Goal: Task Accomplishment & Management: Manage account settings

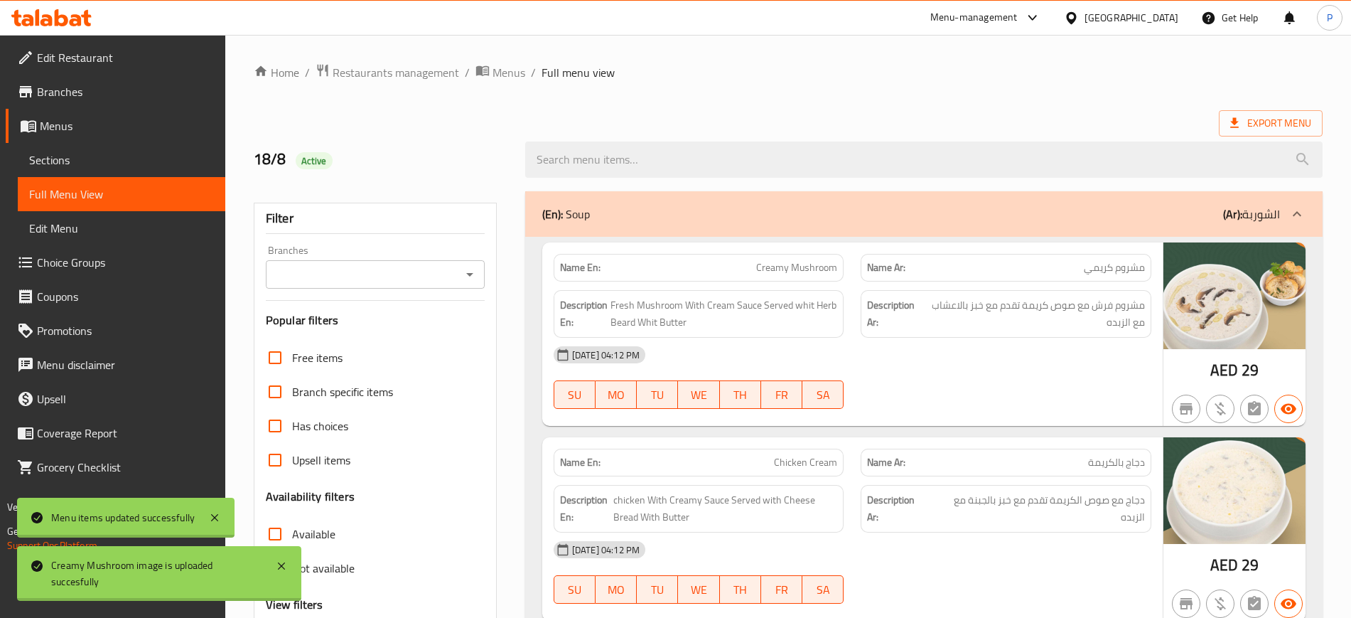
scroll to position [10925, 0]
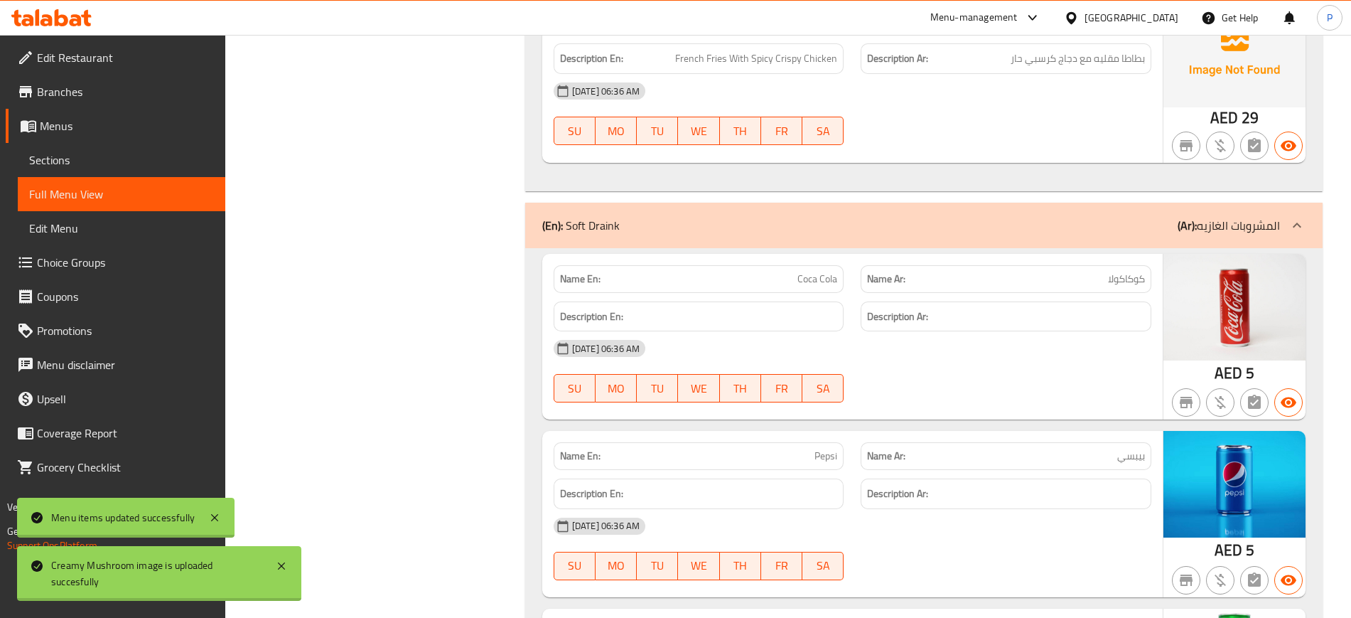
click at [117, 51] on span "Edit Restaurant" at bounding box center [125, 57] width 177 height 17
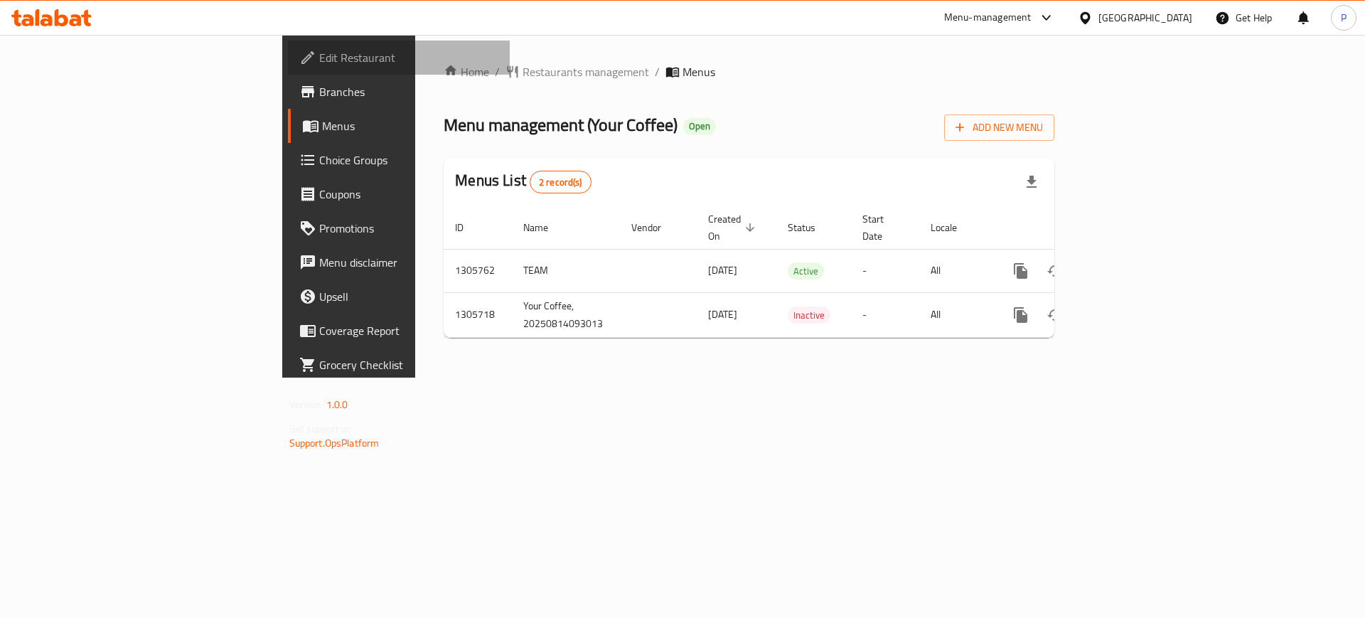
click at [319, 62] on span "Edit Restaurant" at bounding box center [409, 57] width 180 height 17
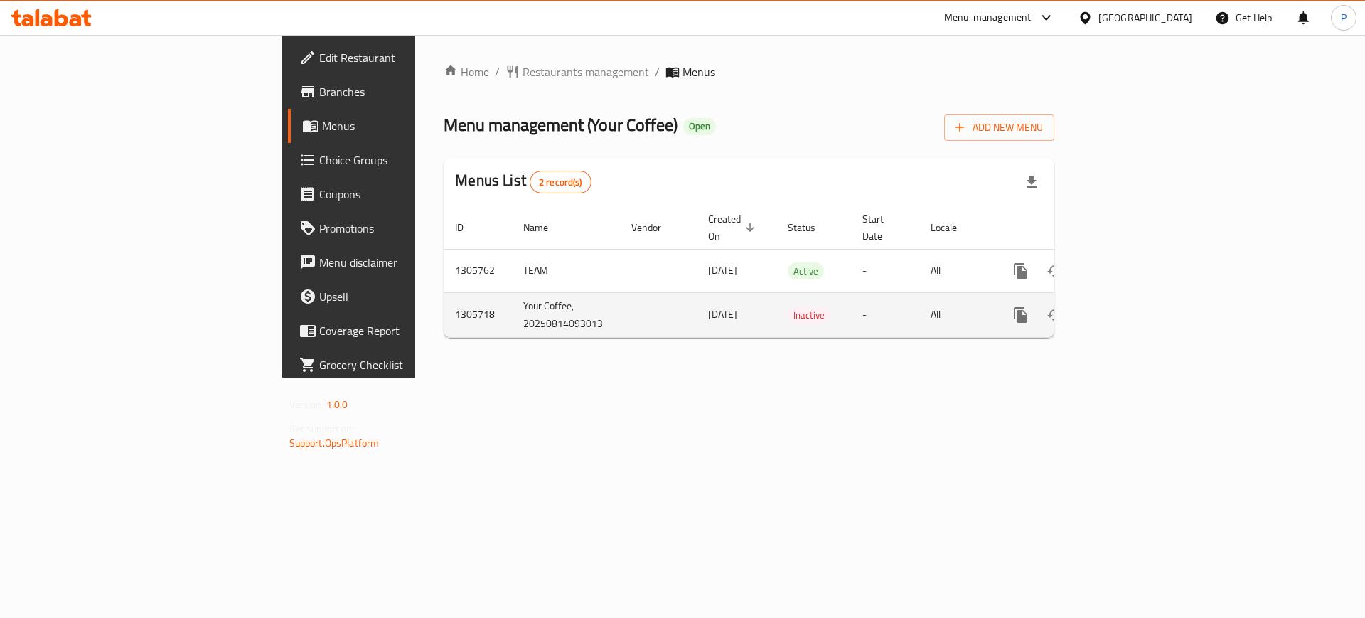
drag, startPoint x: 575, startPoint y: 425, endPoint x: 954, endPoint y: 286, distance: 403.4
click at [575, 377] on div "Home / Restaurants management / Menus Menu management ( Your Coffee ) Open Add …" at bounding box center [748, 206] width 667 height 343
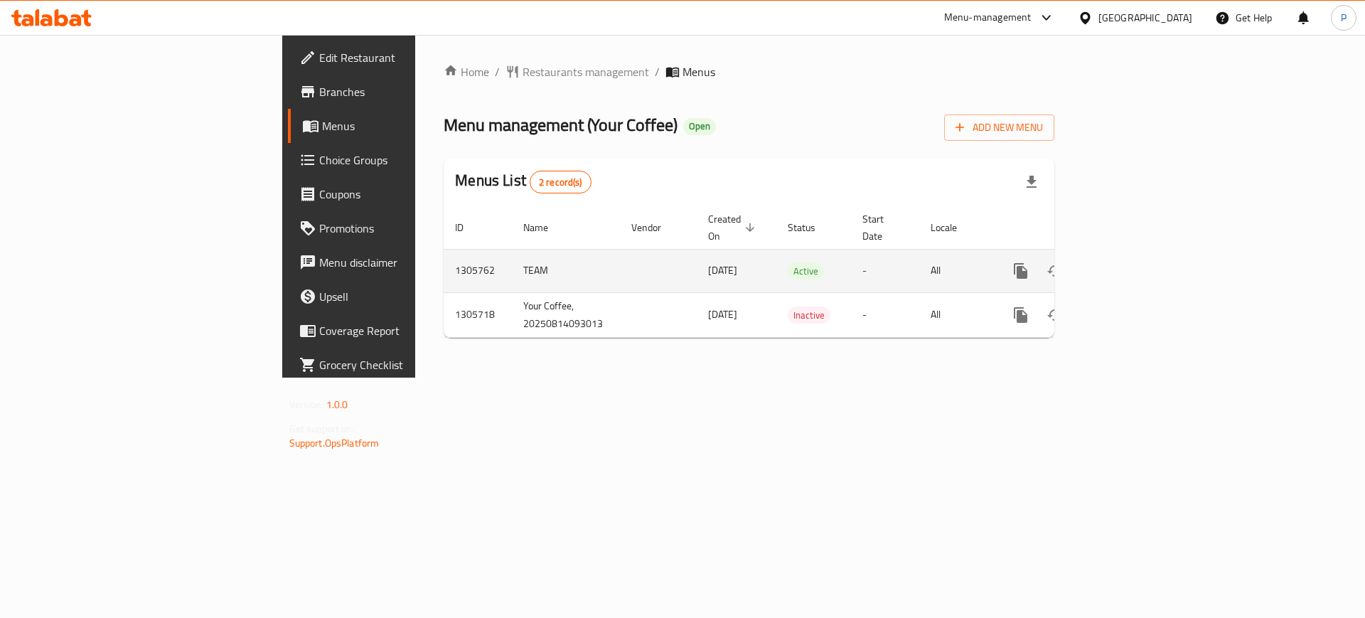
click at [1140, 254] on div "enhanced table" at bounding box center [1072, 271] width 136 height 34
click at [1140, 254] on link "enhanced table" at bounding box center [1123, 271] width 34 height 34
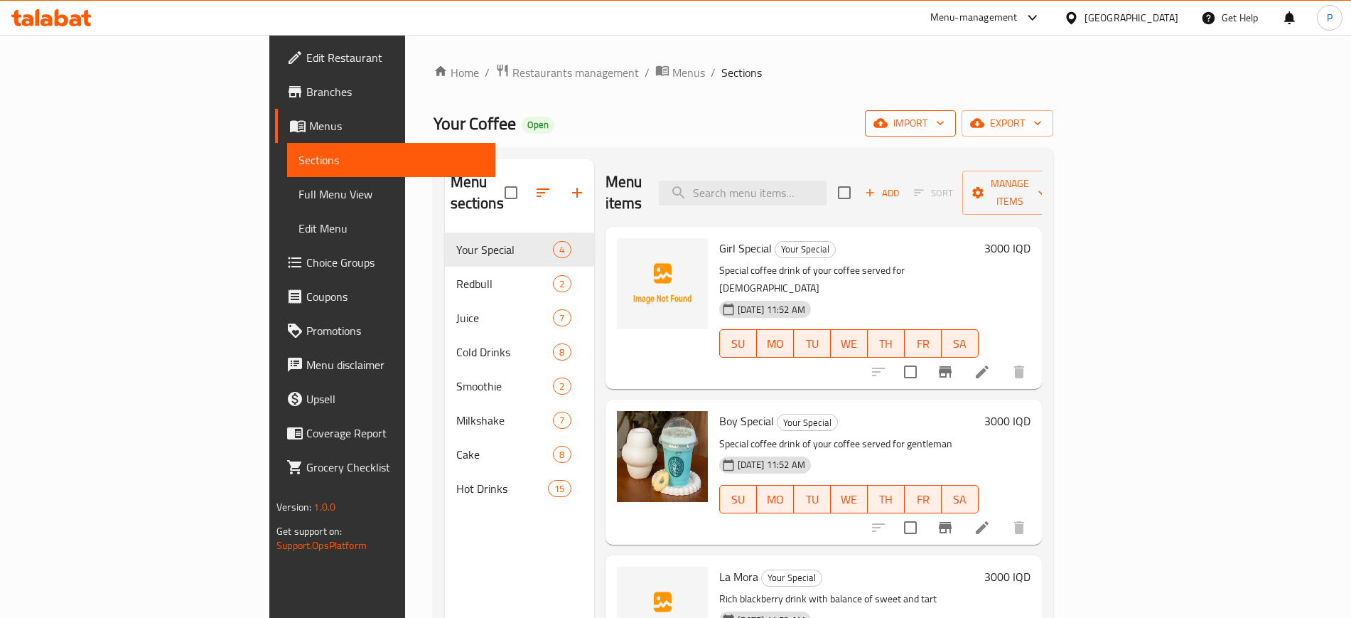
click at [945, 118] on span "import" at bounding box center [910, 123] width 68 height 18
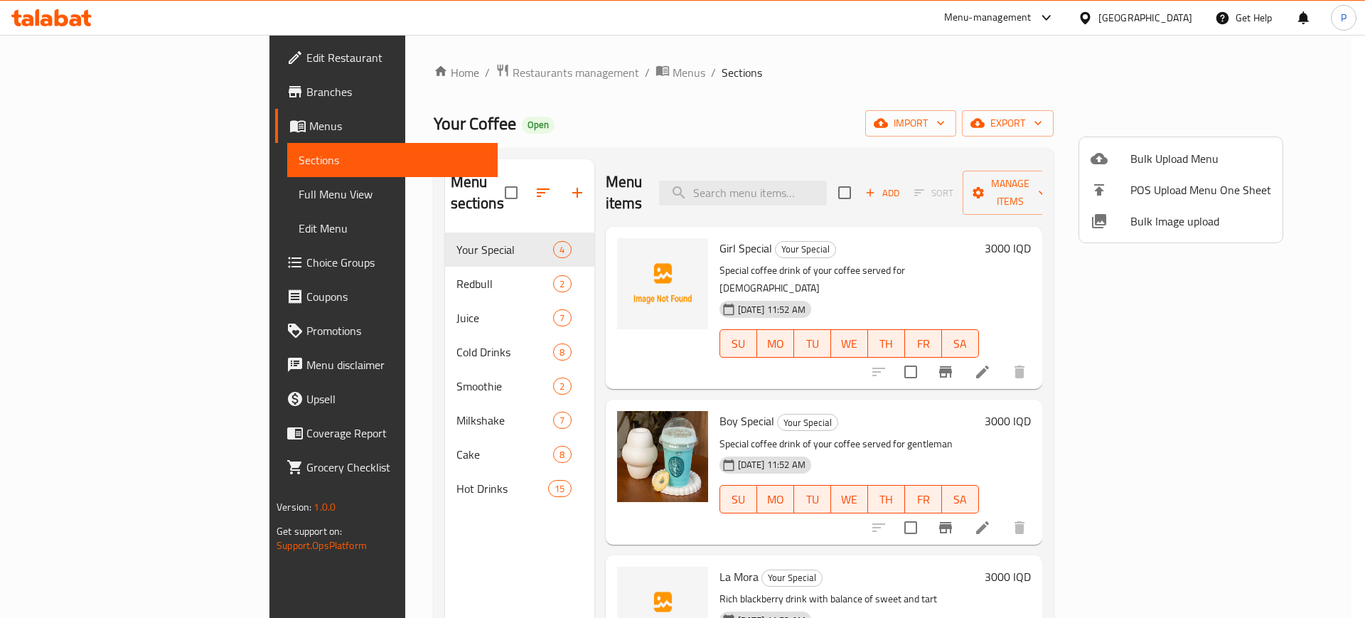
click at [1153, 225] on span "Bulk Image upload" at bounding box center [1200, 221] width 141 height 17
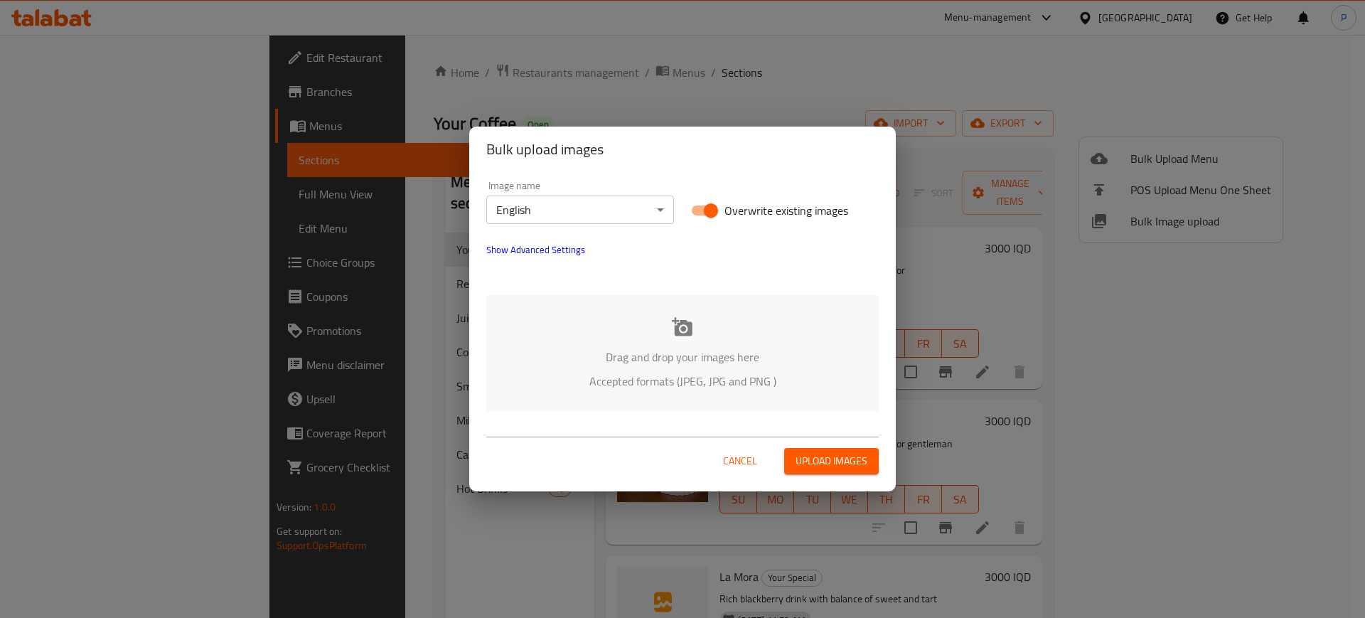
click at [608, 372] on p "Accepted formats (JPEG, JPG and PNG )" at bounding box center [683, 380] width 350 height 17
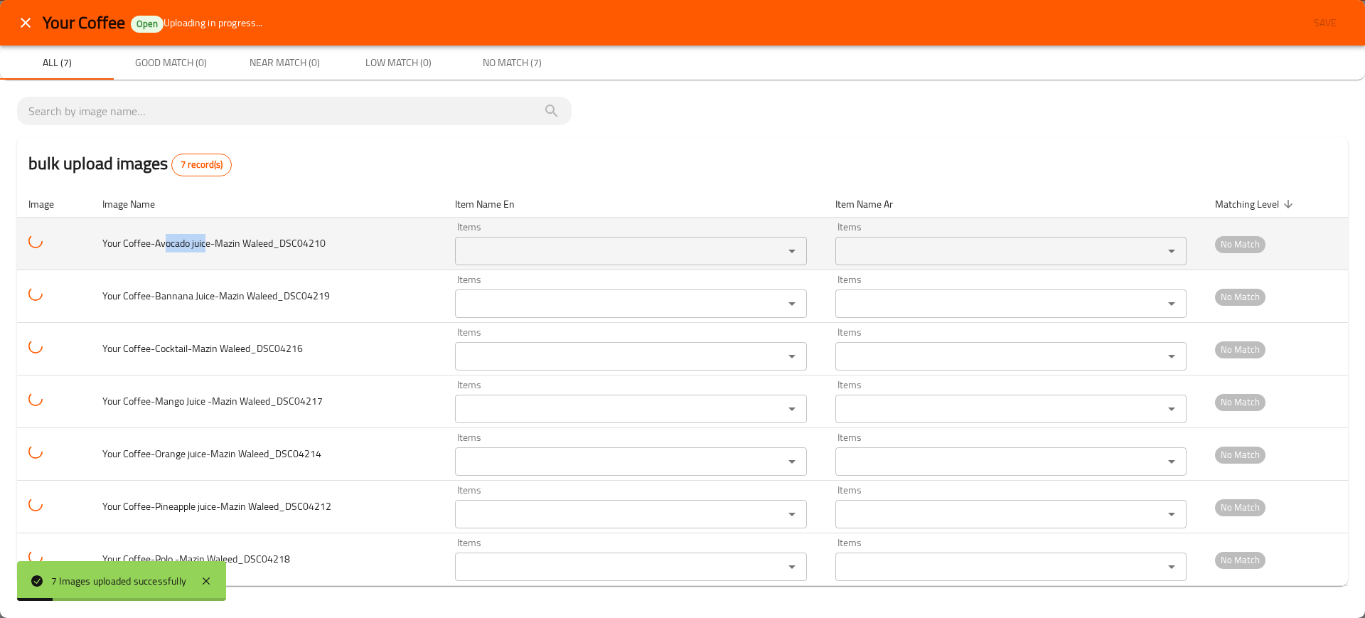
drag, startPoint x: 205, startPoint y: 247, endPoint x: 166, endPoint y: 248, distance: 39.1
click at [166, 248] on span "Your Coffee-Avocado juice-Mazin Waleed_DSC04210" at bounding box center [213, 243] width 223 height 18
copy span "ocado juic"
click at [646, 258] on Waleed_DSC04210 "Items" at bounding box center [609, 251] width 301 height 20
paste Waleed_DSC04210 "ocado juic"
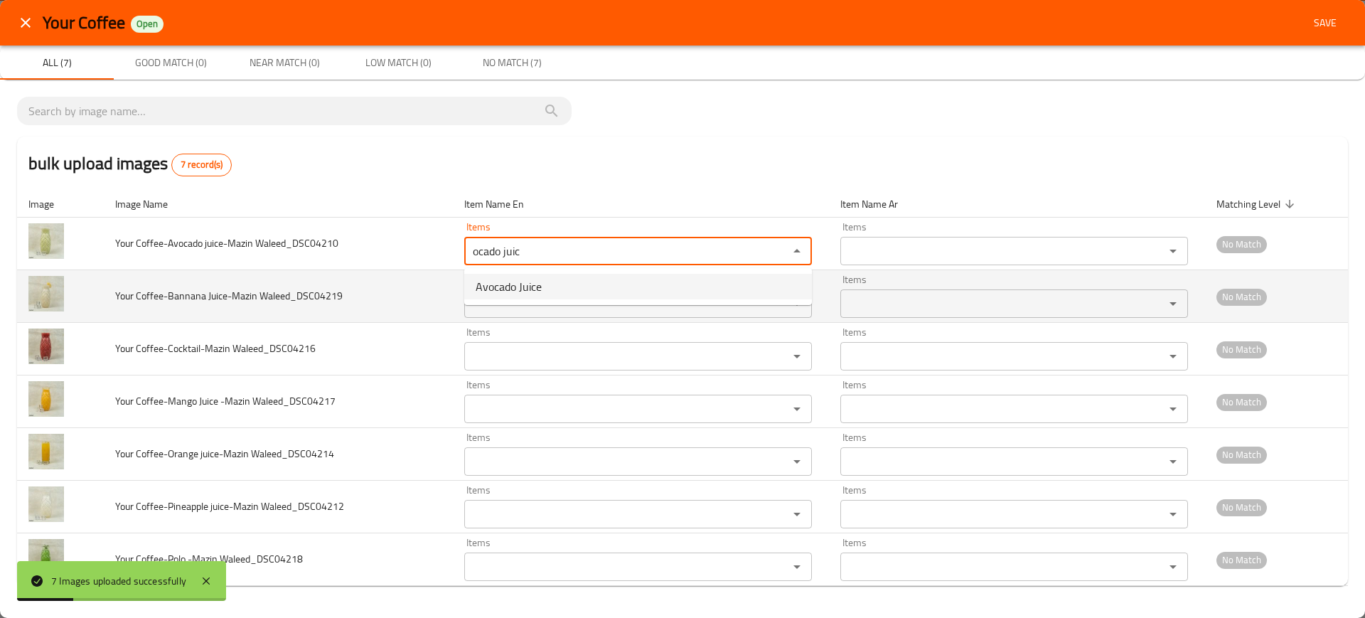
click at [552, 287] on Waleed_DSC04210-option-0 "Avocado Juice" at bounding box center [638, 287] width 348 height 26
type Waleed_DSC04210 "Avocado Juice"
type Waleed_DSC04210-ar "عصير أفوكادو"
type Waleed_DSC04210 "Avocado Juice"
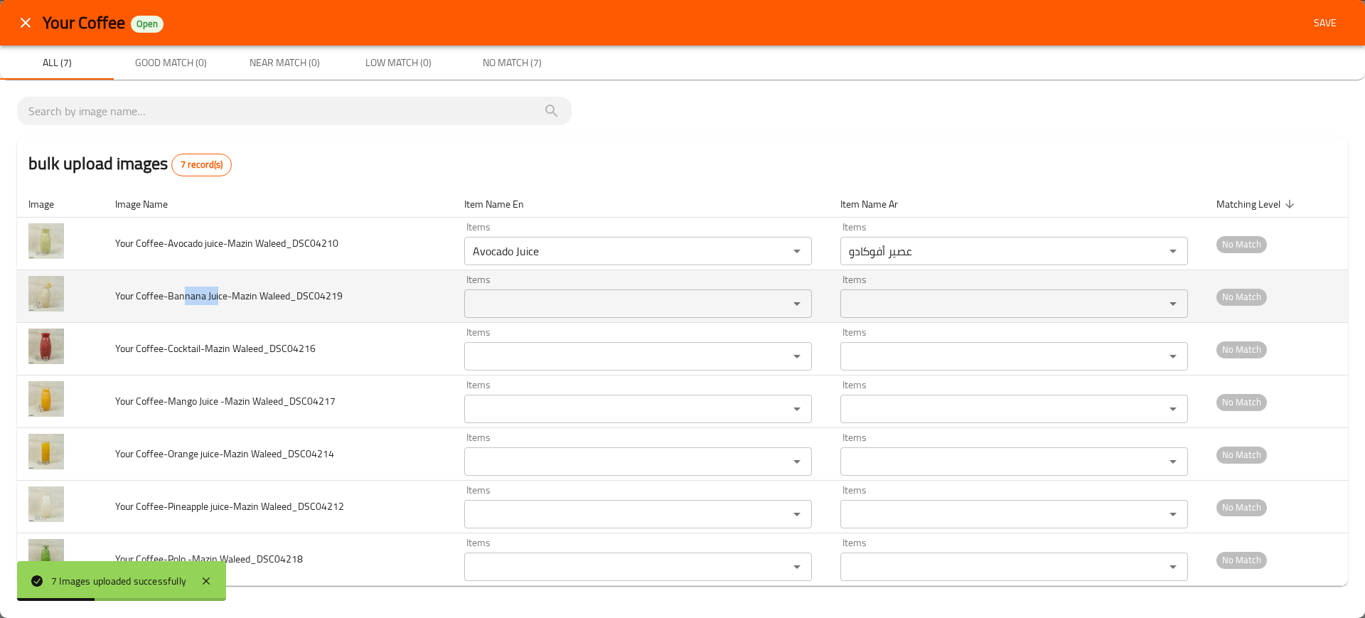
drag, startPoint x: 213, startPoint y: 295, endPoint x: 195, endPoint y: 303, distance: 18.8
click at [183, 298] on span "Your Coffee-Bannana Juice-Mazin Waleed_DSC04219" at bounding box center [228, 295] width 227 height 18
copy span "nana Jui"
click at [543, 297] on Waleed_DSC04219 "Items" at bounding box center [616, 304] width 297 height 20
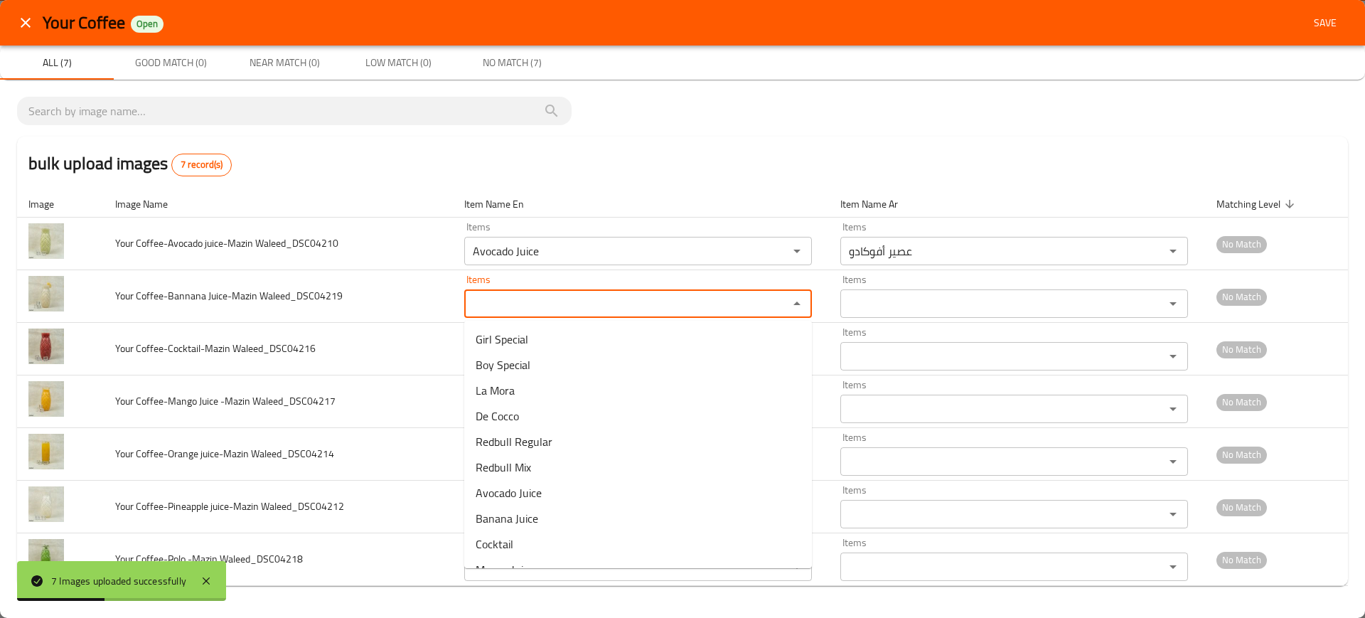
paste Waleed_DSC04219 "nana Jui"
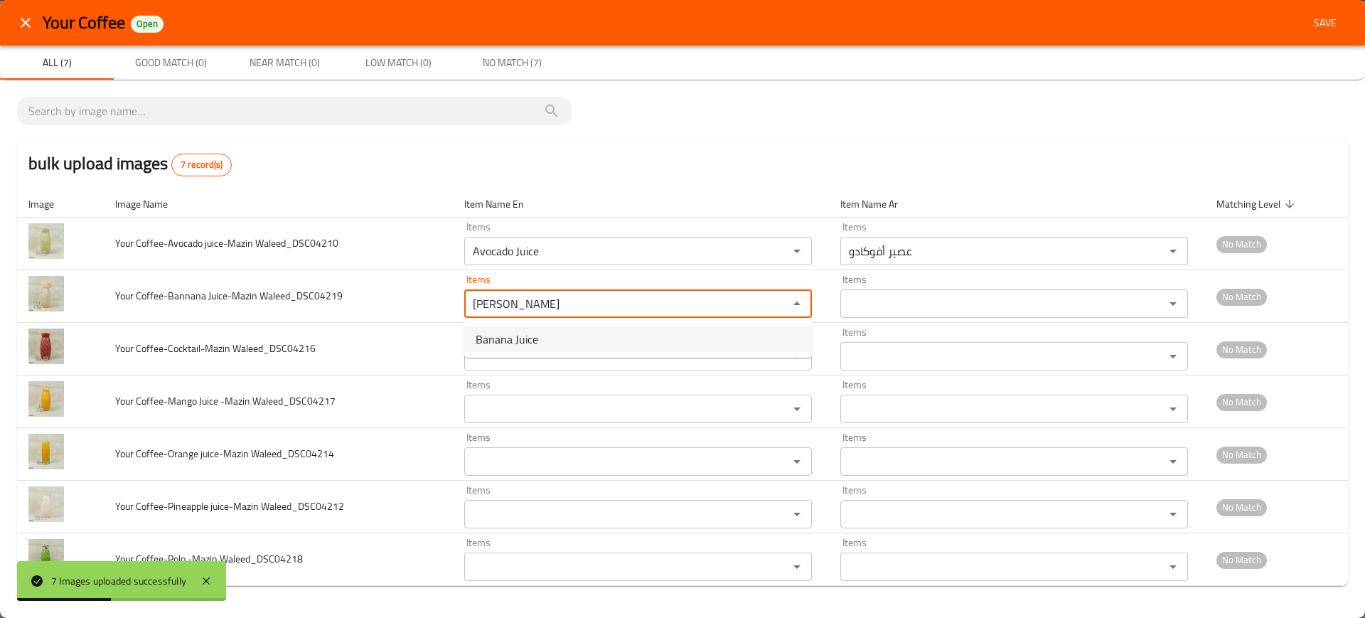
click at [513, 348] on span "Banana Juice" at bounding box center [507, 339] width 63 height 17
type Waleed_DSC04219 "Banana Juice"
type Waleed_DSC04219-ar "عصير موز"
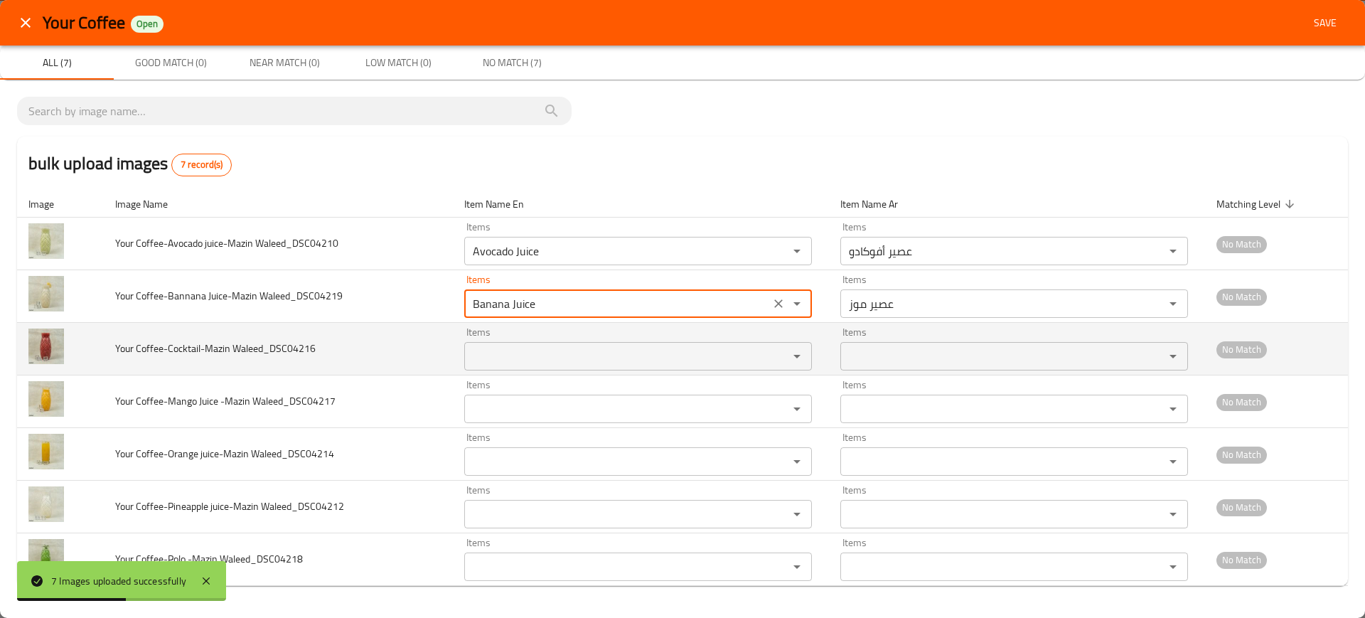
type Waleed_DSC04219 "Banana Juice"
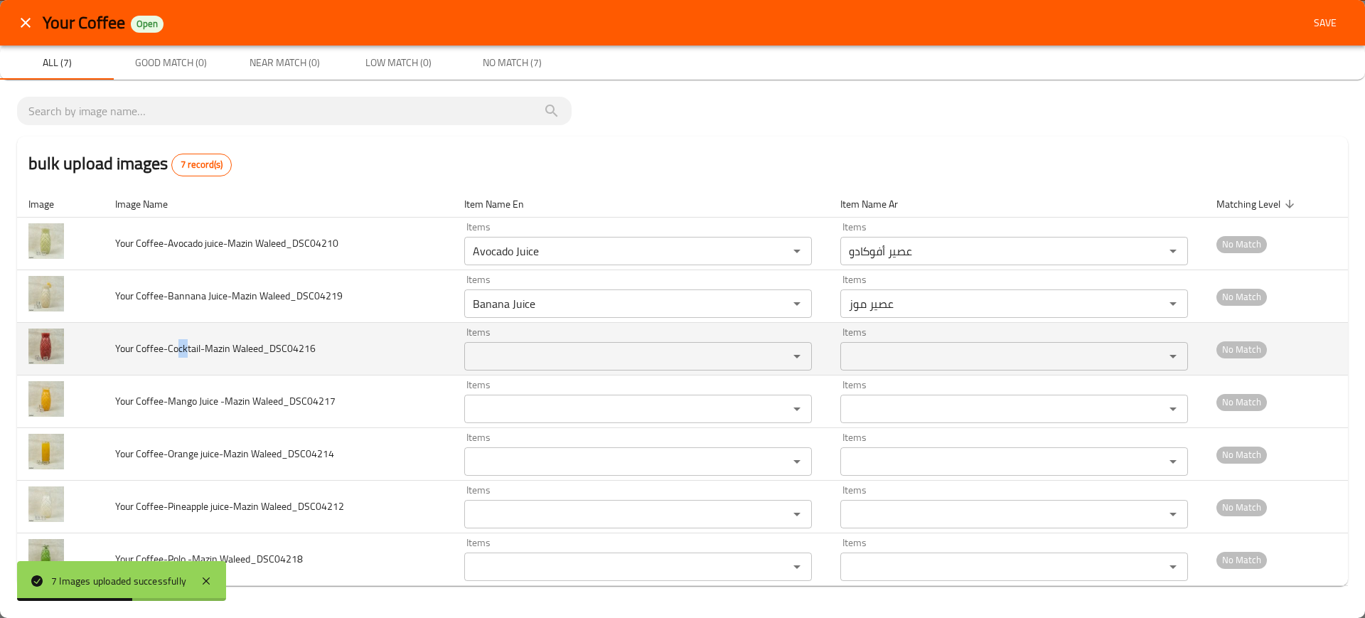
drag, startPoint x: 188, startPoint y: 343, endPoint x: 177, endPoint y: 346, distance: 11.2
click at [177, 345] on span "Your Coffee-Cocktail-Mazin Waleed_DSC04216" at bounding box center [215, 348] width 200 height 18
click at [195, 347] on span "Your Coffee-Cocktail-Mazin Waleed_DSC04216" at bounding box center [215, 348] width 200 height 18
drag, startPoint x: 186, startPoint y: 347, endPoint x: 168, endPoint y: 347, distance: 17.8
click at [168, 347] on span "Your Coffee-Cocktail-Mazin Waleed_DSC04216" at bounding box center [215, 348] width 200 height 18
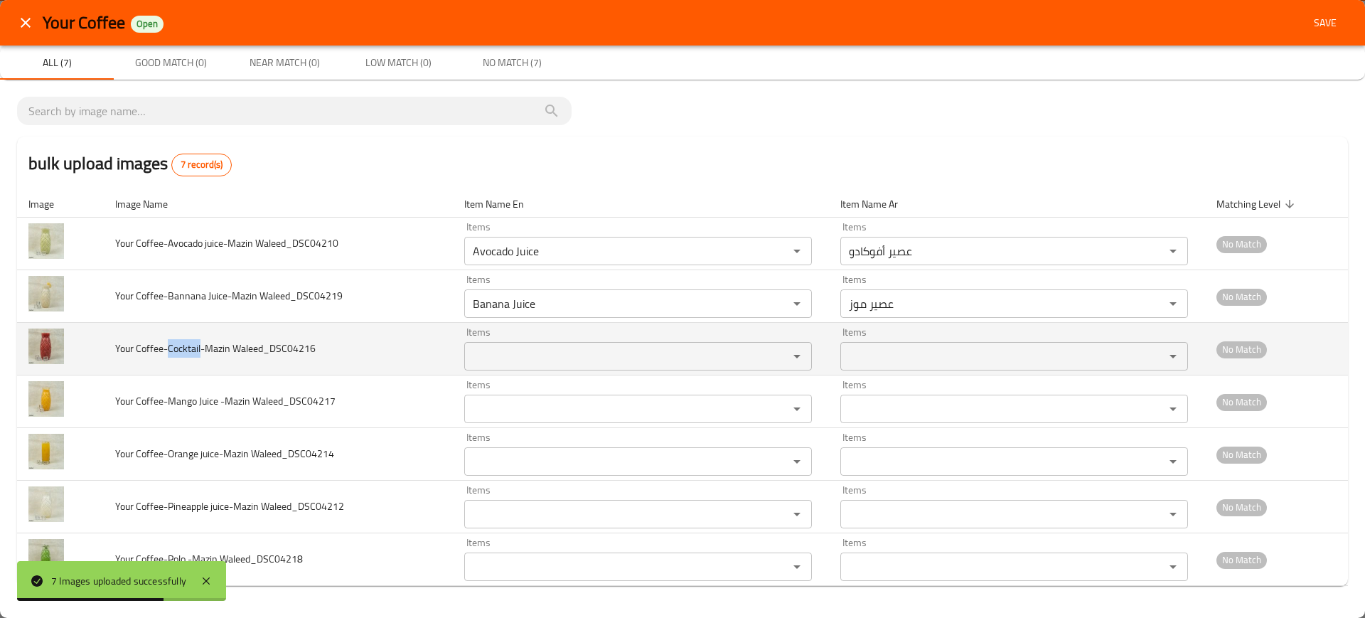
copy span "Cocktail"
click at [589, 350] on Waleed_DSC04216 "Items" at bounding box center [616, 356] width 297 height 20
paste Waleed_DSC04216 "Cocktail"
type Waleed_DSC04216 "Cocktail"
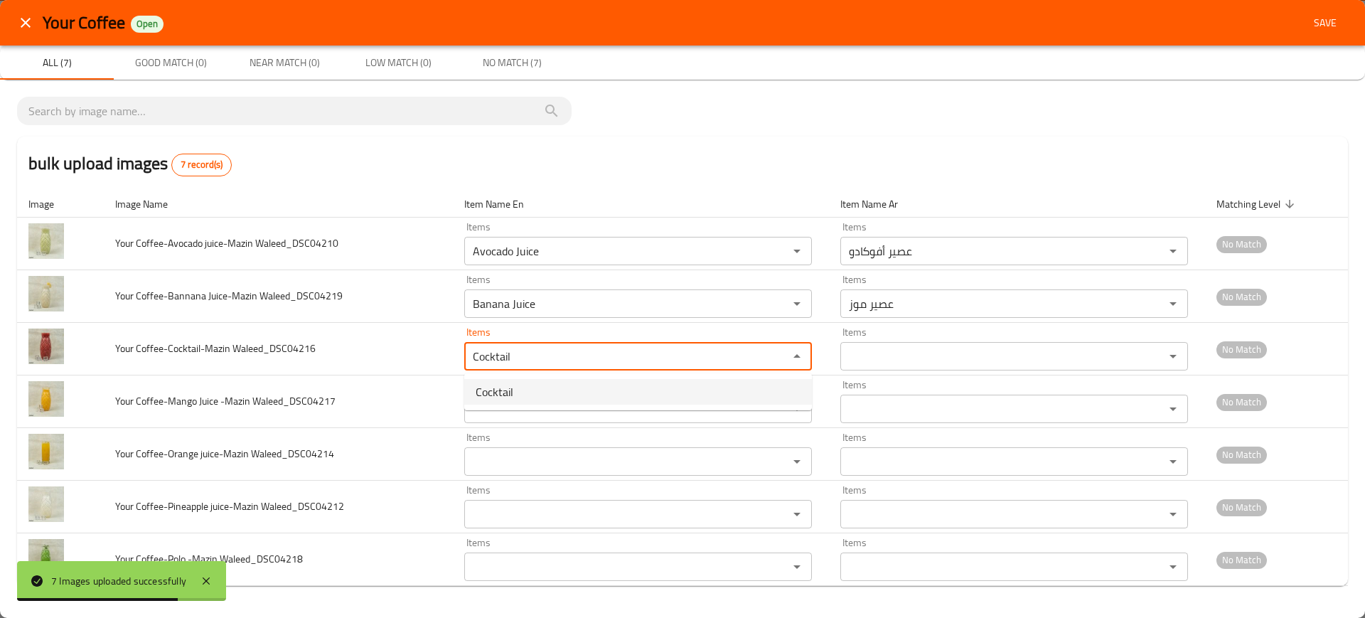
click at [535, 392] on Waleed_DSC04216-option-0 "Cocktail" at bounding box center [638, 392] width 348 height 26
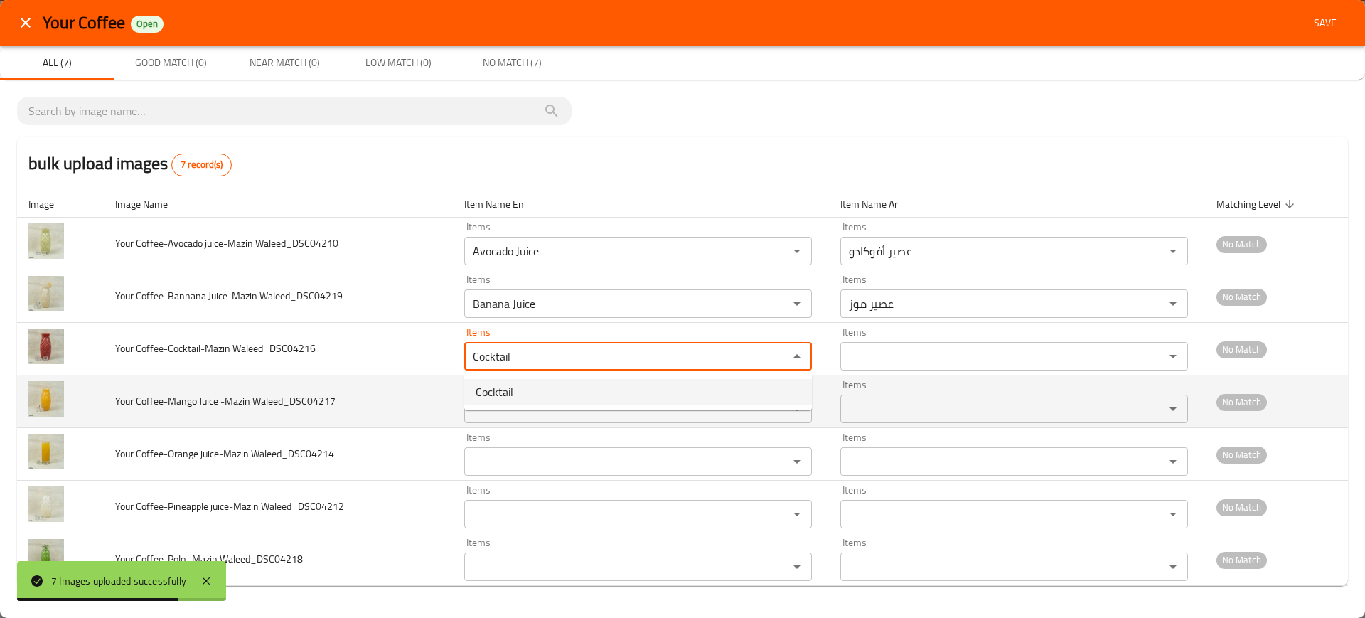
type Waleed_DSC04216-ar "كوكتيل"
type Waleed_DSC04216 "Cocktail"
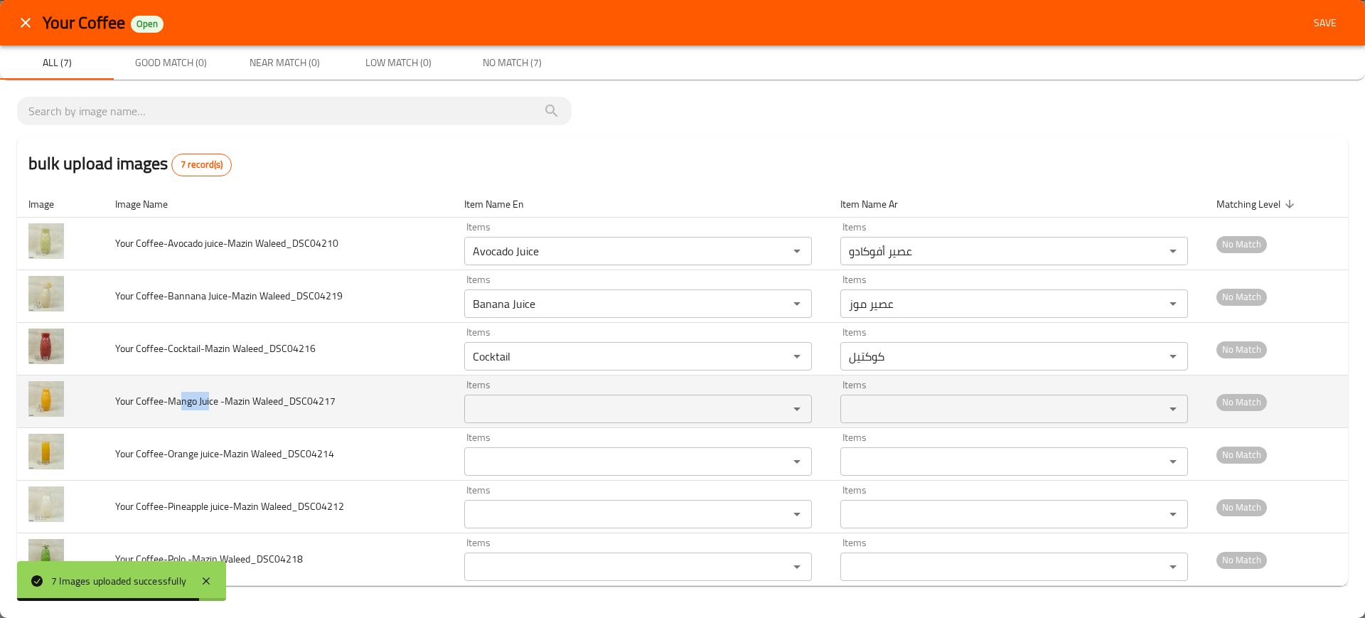
drag, startPoint x: 210, startPoint y: 399, endPoint x: 181, endPoint y: 399, distance: 29.9
click at [179, 399] on span "Your Coffee-Mango Juice -Mazin Waleed_DSC04217" at bounding box center [225, 401] width 220 height 18
copy span "ngo Jui"
click at [549, 395] on div "Items" at bounding box center [638, 409] width 348 height 28
paste Waleed_DSC04217 "ngo Jui"
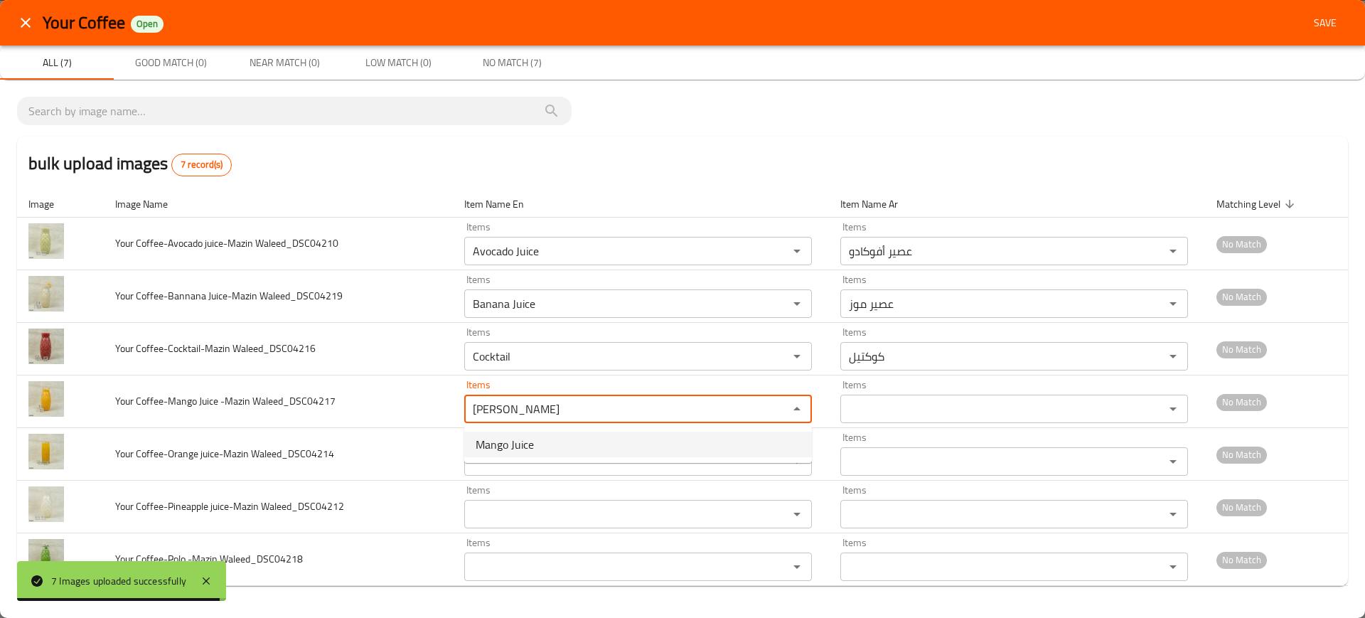
click at [504, 448] on span "Mango Juice" at bounding box center [505, 444] width 58 height 17
type Waleed_DSC04217 "Mango Juice"
type Waleed_DSC04217-ar "عصير مانجو"
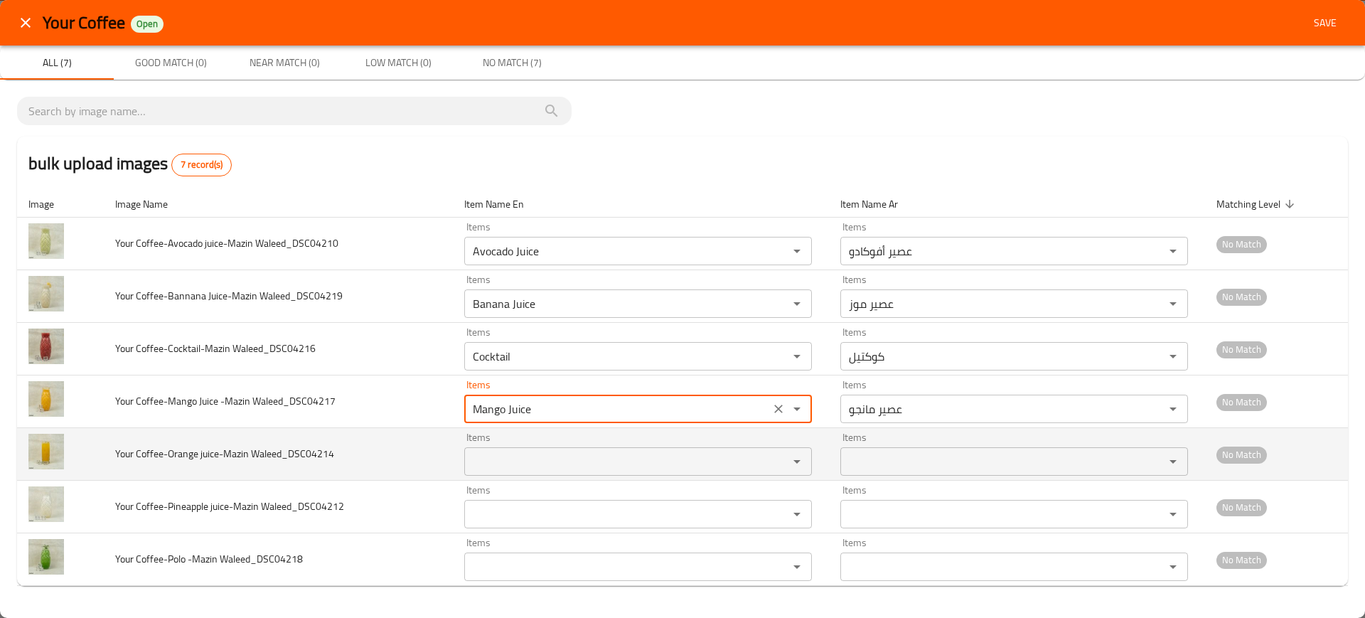
type Waleed_DSC04217 "Mango Juice"
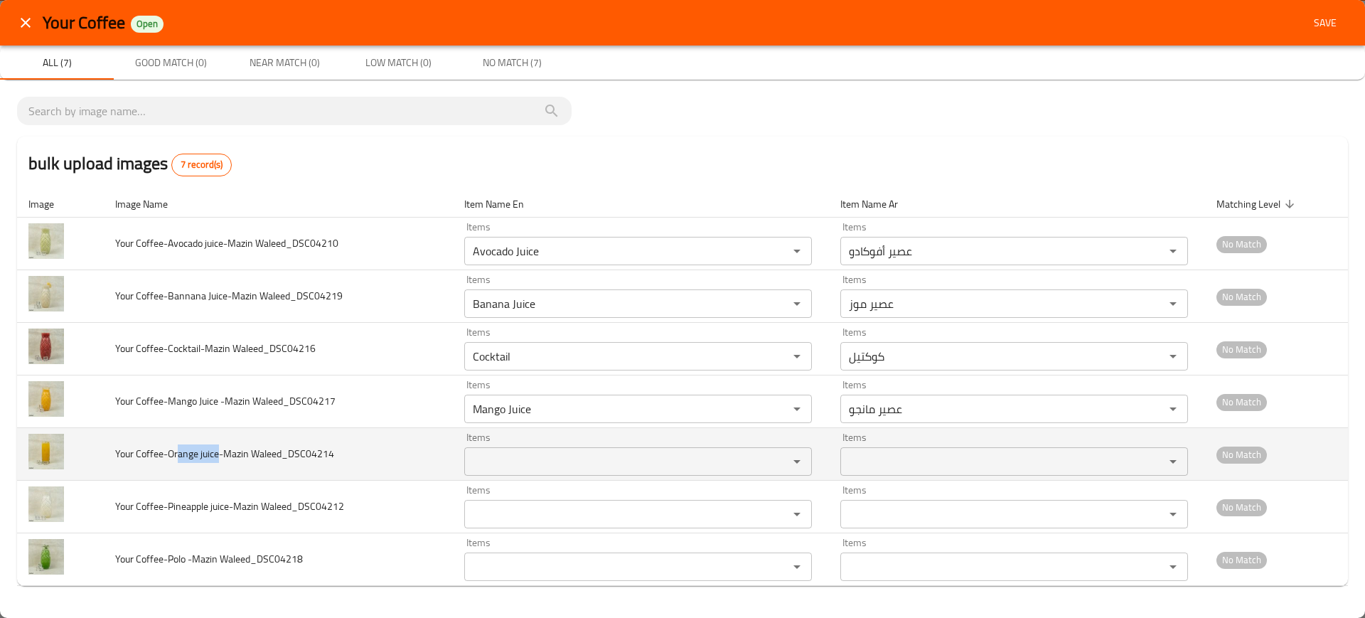
drag, startPoint x: 218, startPoint y: 449, endPoint x: 238, endPoint y: 459, distance: 22.3
click at [179, 450] on span "Your Coffee-Orange juice-Mazin Waleed_DSC04214" at bounding box center [224, 453] width 219 height 18
copy span "ange juice"
click at [517, 462] on Waleed_DSC04214 "Items" at bounding box center [616, 461] width 297 height 20
paste Waleed_DSC04214 "ange juice"
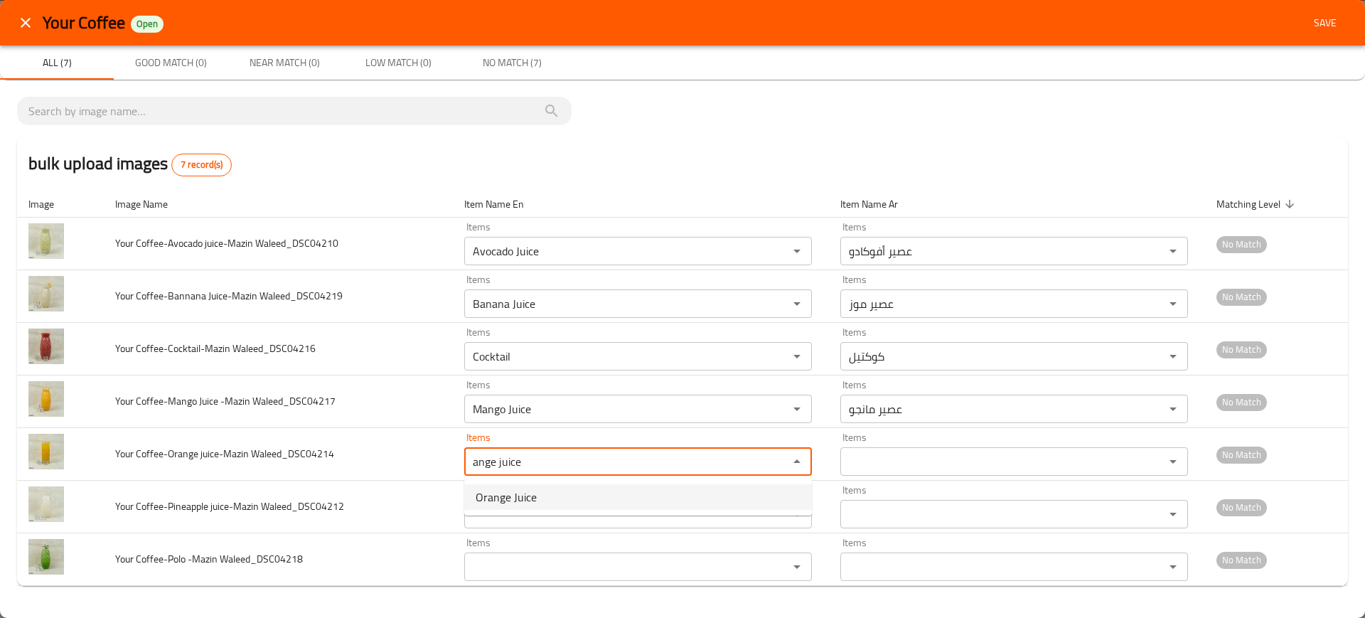
click at [508, 495] on span "Orange Juice" at bounding box center [506, 496] width 61 height 17
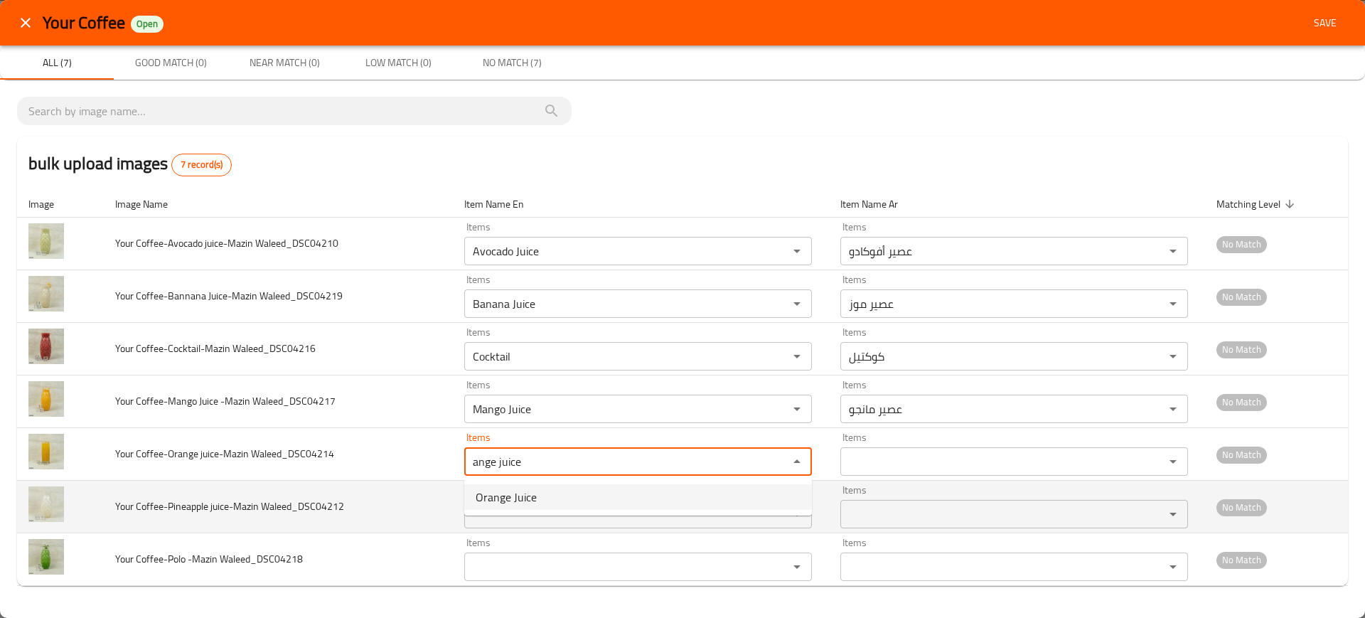
type Waleed_DSC04214 "Orange Juice"
type Waleed_DSC04214-ar "عصير برتقال"
type Waleed_DSC04214 "Orange Juice"
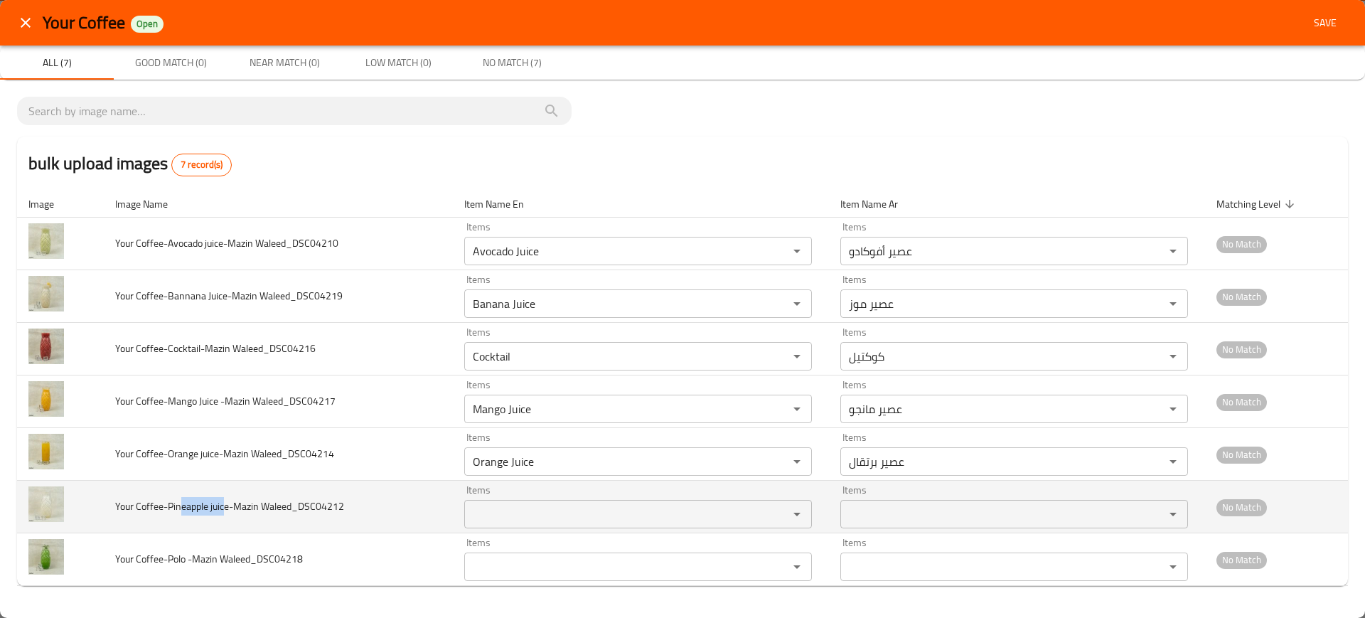
drag, startPoint x: 227, startPoint y: 503, endPoint x: 180, endPoint y: 503, distance: 46.9
click at [180, 503] on span "Your Coffee-Pineapple juice-Mazin Waleed_DSC04212" at bounding box center [229, 506] width 229 height 18
copy span "eapple juic"
click at [517, 504] on Waleed_DSC04212 "Items" at bounding box center [616, 514] width 297 height 20
paste Waleed_DSC04212 "eapple juic"
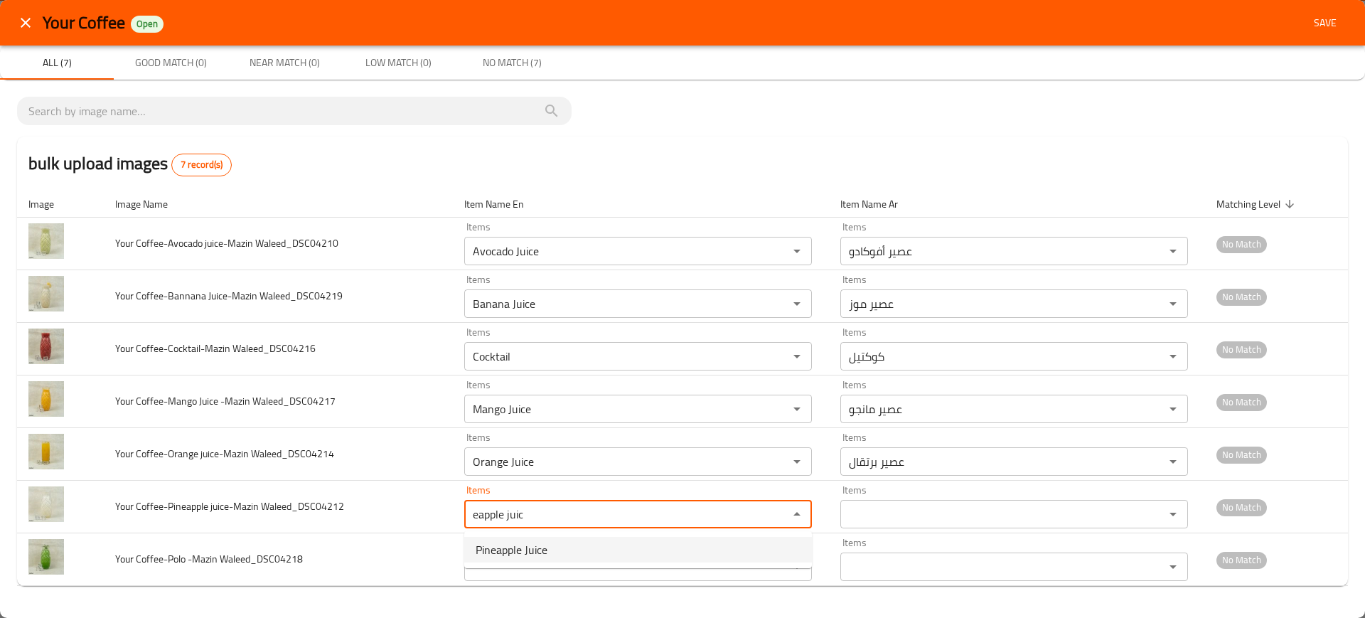
click at [504, 541] on span "Pineapple Juice" at bounding box center [512, 549] width 72 height 17
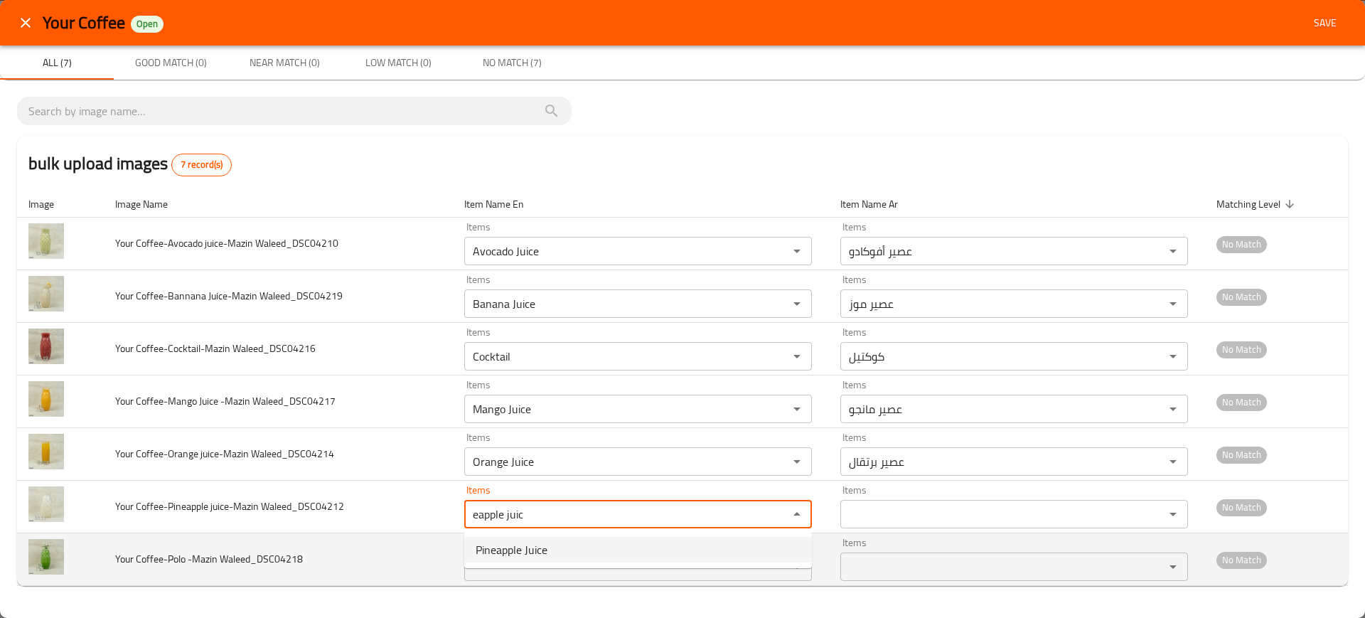
type Waleed_DSC04212 "Pineapple Juice"
type Waleed_DSC04212-ar "عصير أناناس"
type Waleed_DSC04212 "Pineapple Juice"
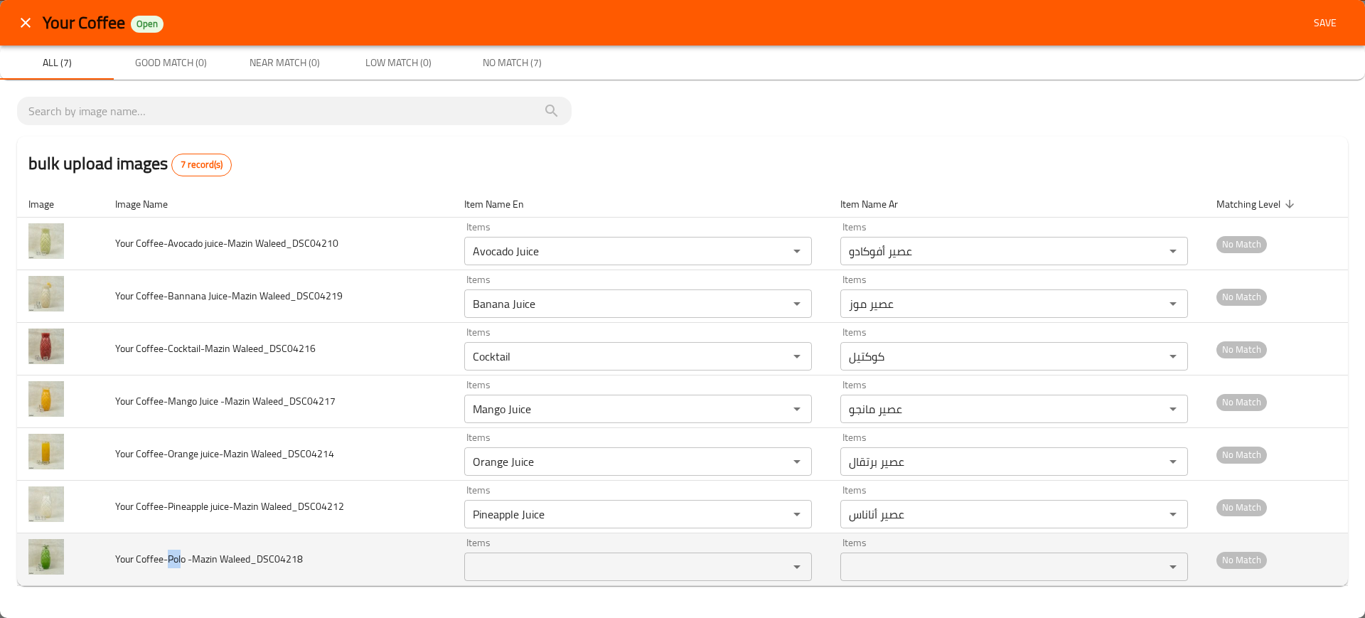
click at [168, 557] on span "Your Coffee-Polo -Mazin Waleed_DSC04218" at bounding box center [209, 558] width 188 height 18
copy span "Pol"
click at [540, 562] on Waleed_DSC04218 "Items" at bounding box center [616, 567] width 297 height 20
paste Waleed_DSC04218 "Pol"
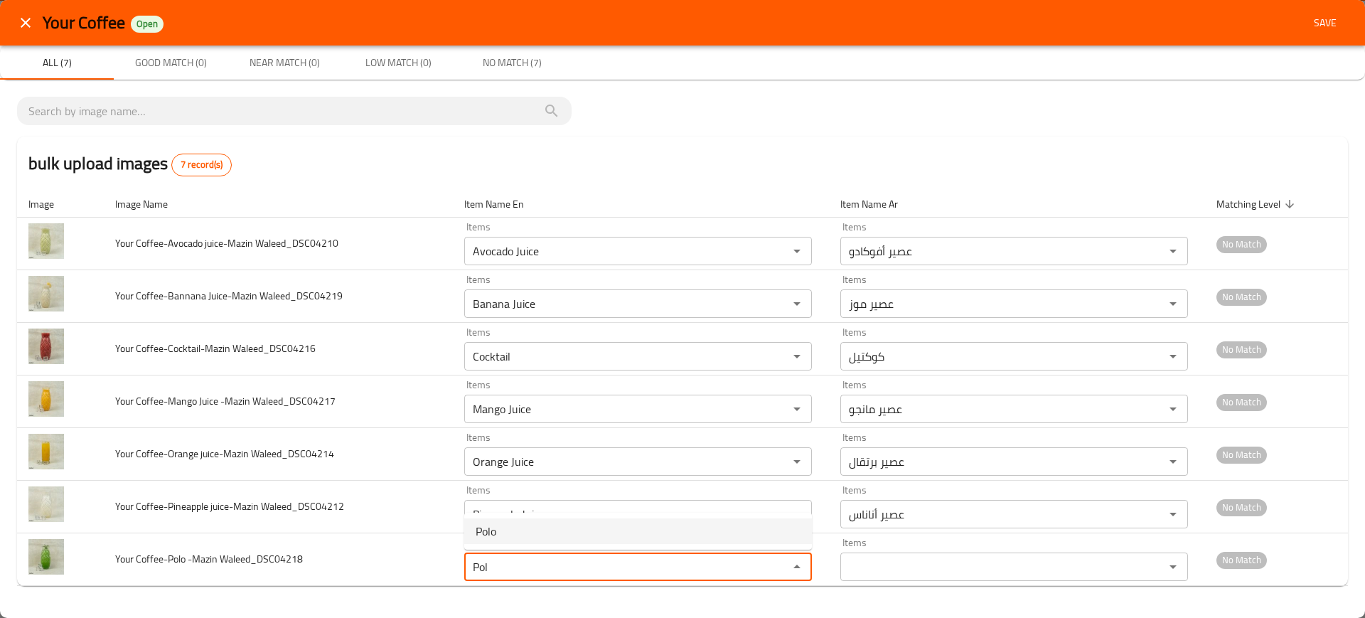
click at [524, 530] on Waleed_DSC04218-option-0 "Polo" at bounding box center [638, 531] width 348 height 26
type Waleed_DSC04218 "Polo"
type Waleed_DSC04218-ar "بولو"
type Waleed_DSC04218 "Polo"
click at [1329, 22] on span "Save" at bounding box center [1325, 23] width 34 height 18
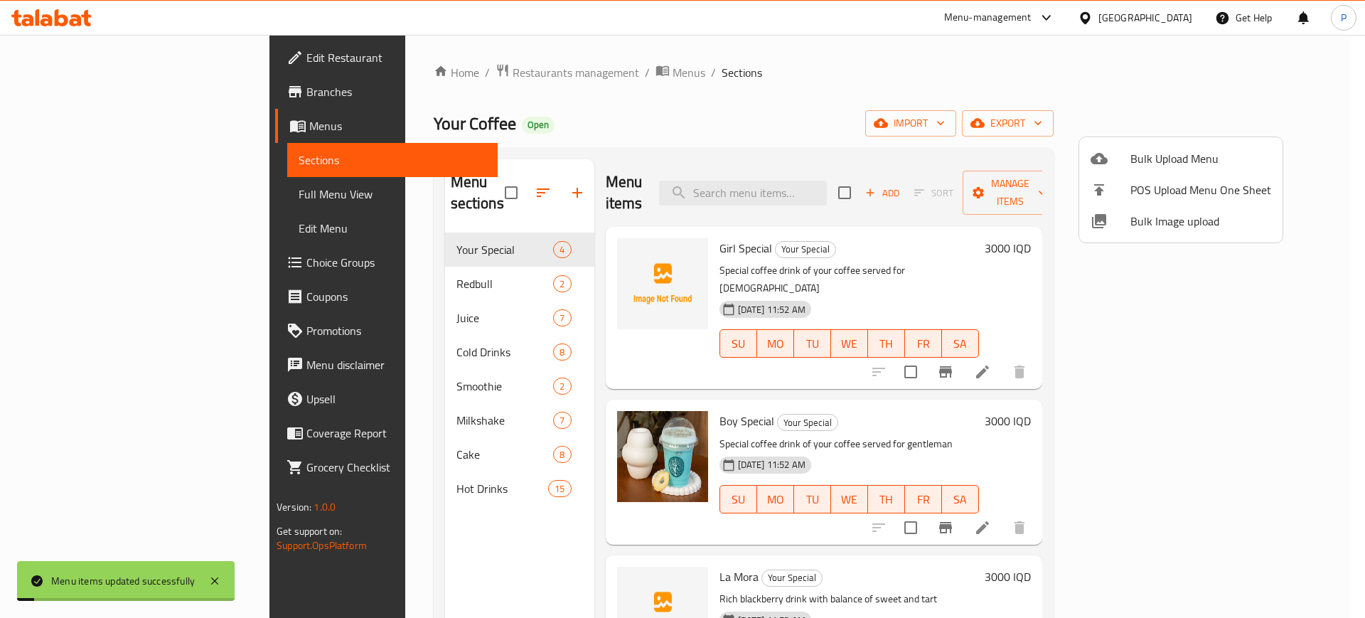
click at [382, 301] on div at bounding box center [682, 309] width 1365 height 618
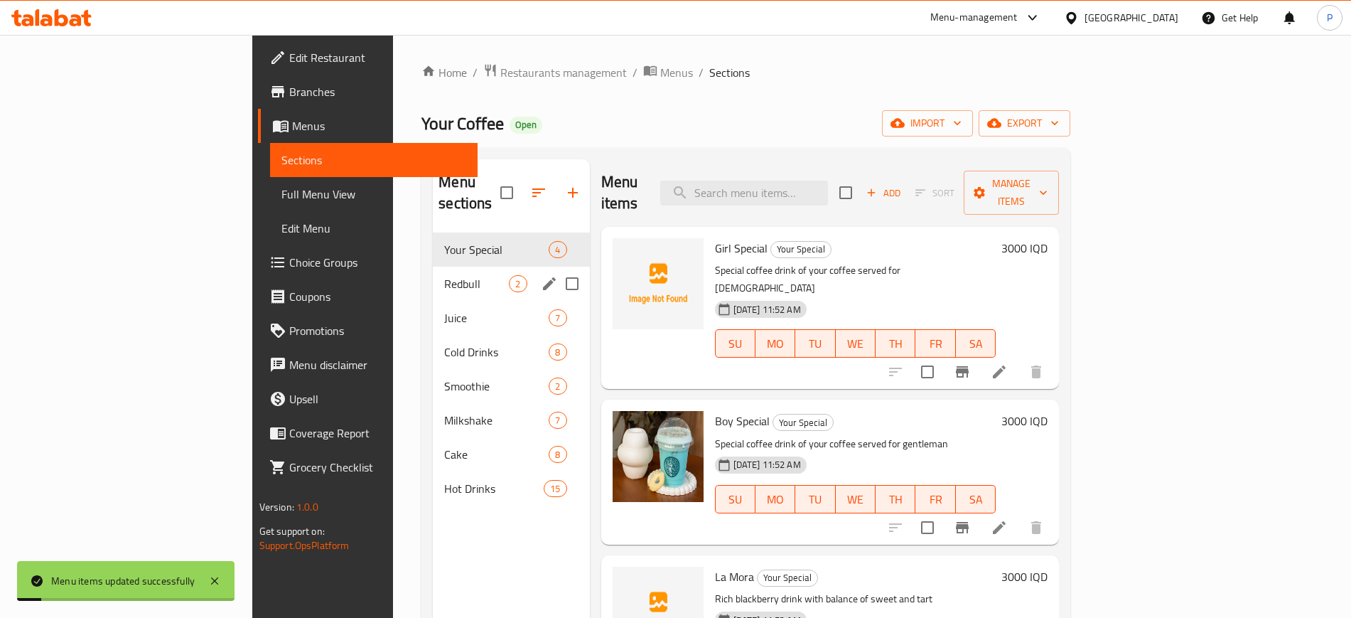
click at [433, 272] on div "Redbull 2" at bounding box center [511, 284] width 156 height 34
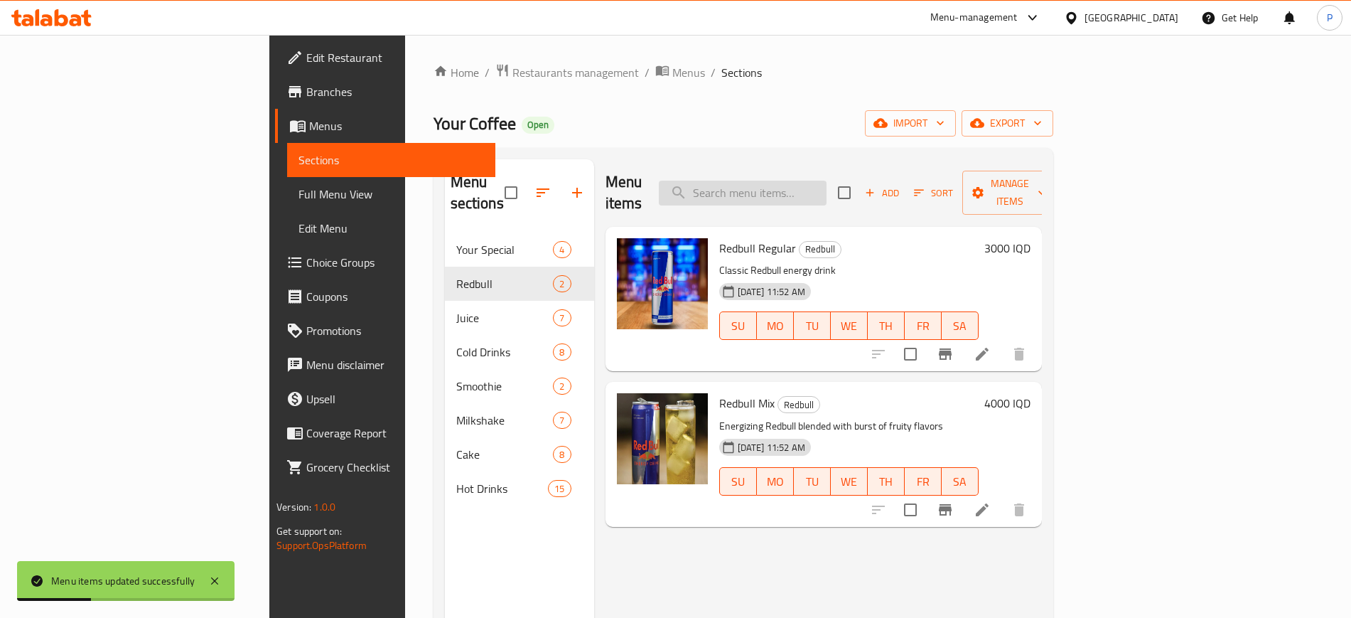
click at [827, 183] on input "search" at bounding box center [743, 193] width 168 height 25
paste input "Kinder Shake"
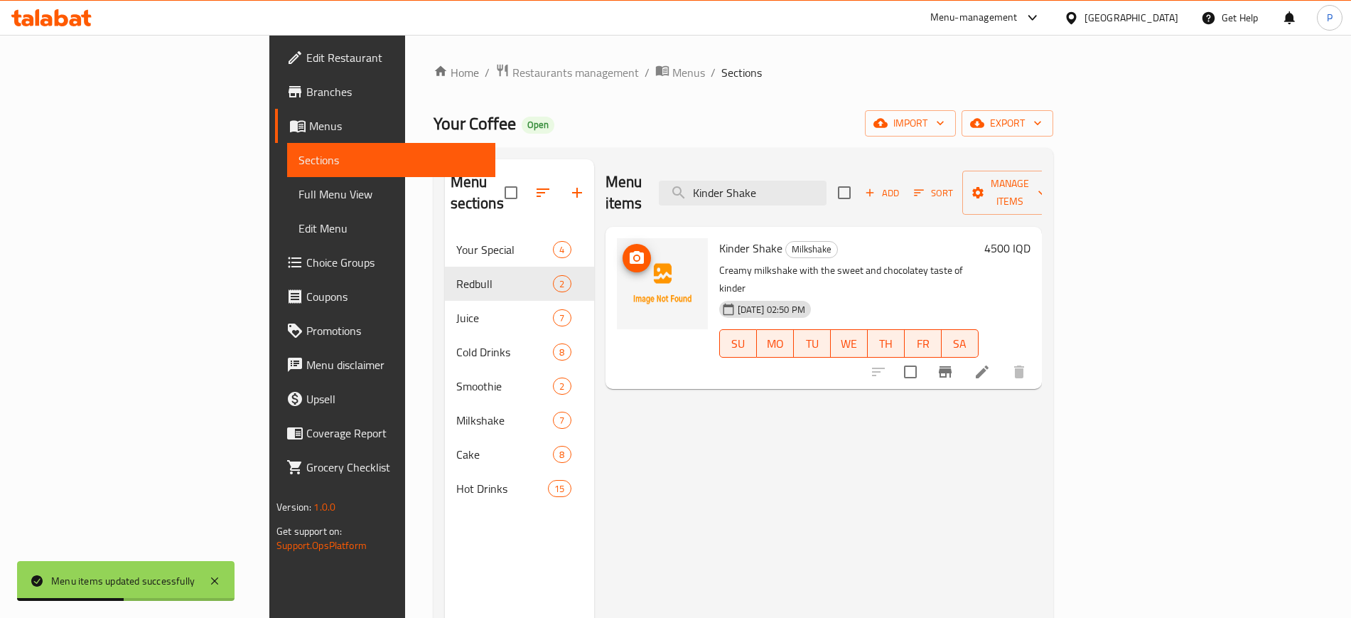
type input "Kinder Shake"
click at [623, 249] on span "upload picture" at bounding box center [637, 257] width 28 height 17
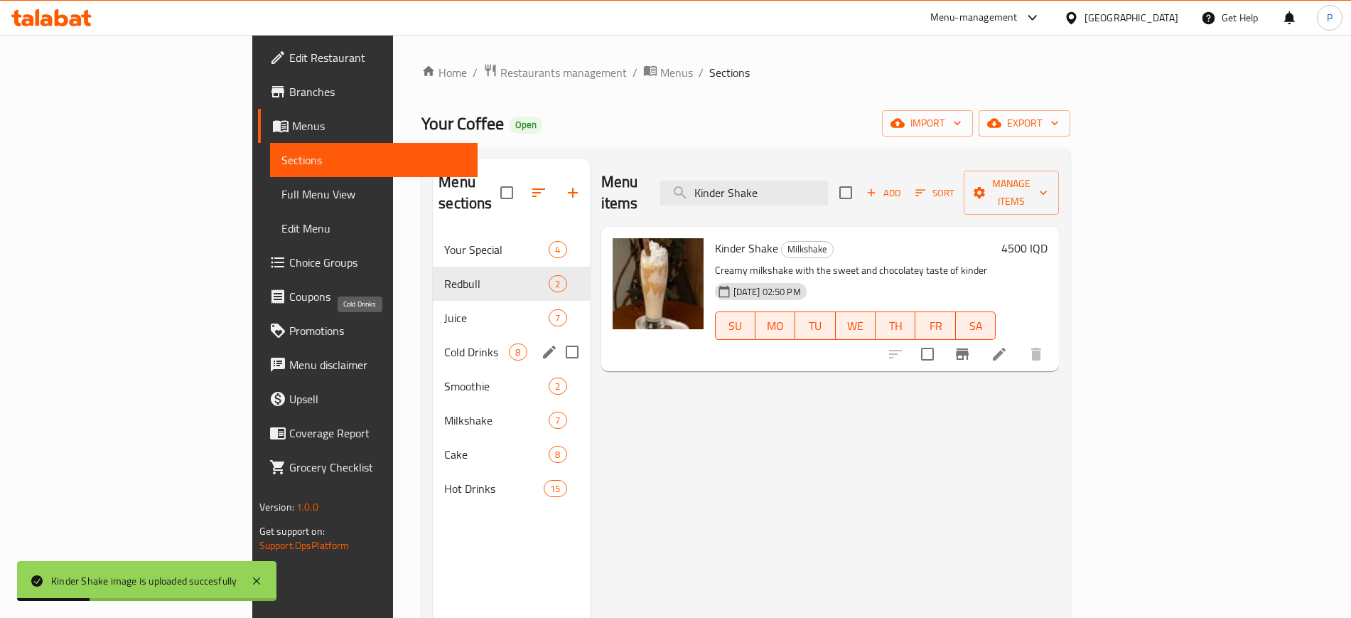
drag, startPoint x: 350, startPoint y: 322, endPoint x: 360, endPoint y: 298, distance: 26.1
click at [444, 343] on span "Cold Drinks" at bounding box center [476, 351] width 65 height 17
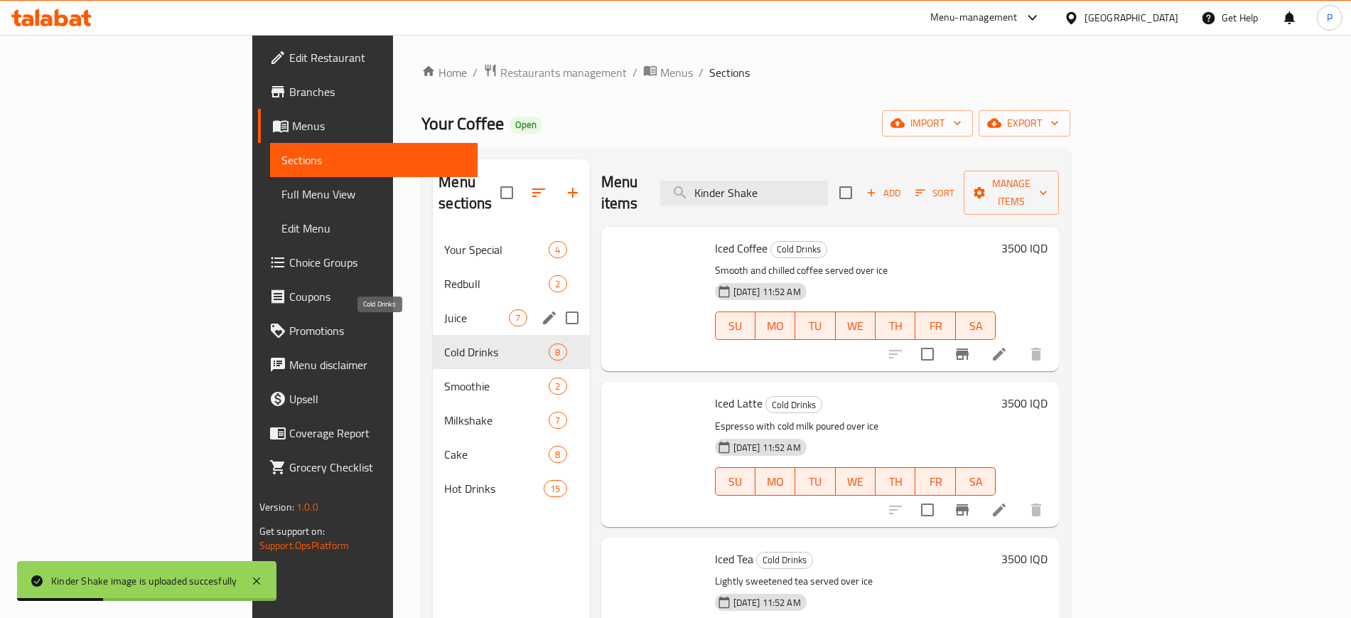
click at [444, 309] on span "Juice" at bounding box center [476, 317] width 65 height 17
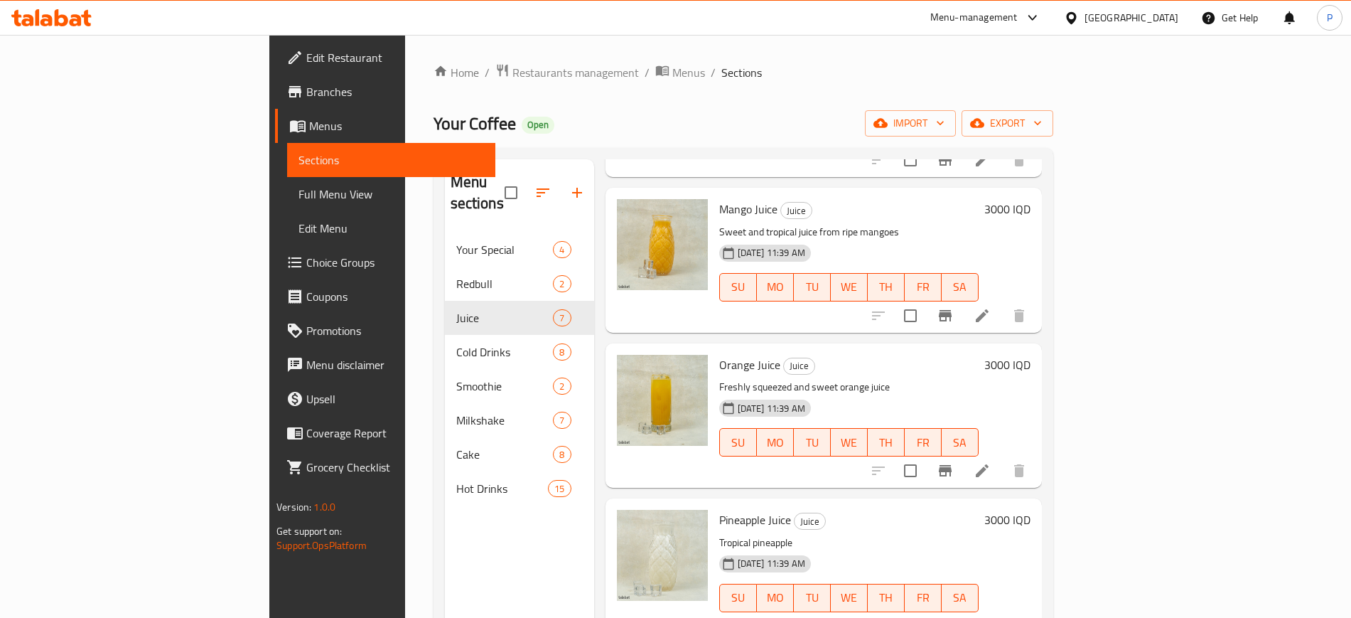
click at [299, 200] on span "Full Menu View" at bounding box center [391, 194] width 185 height 17
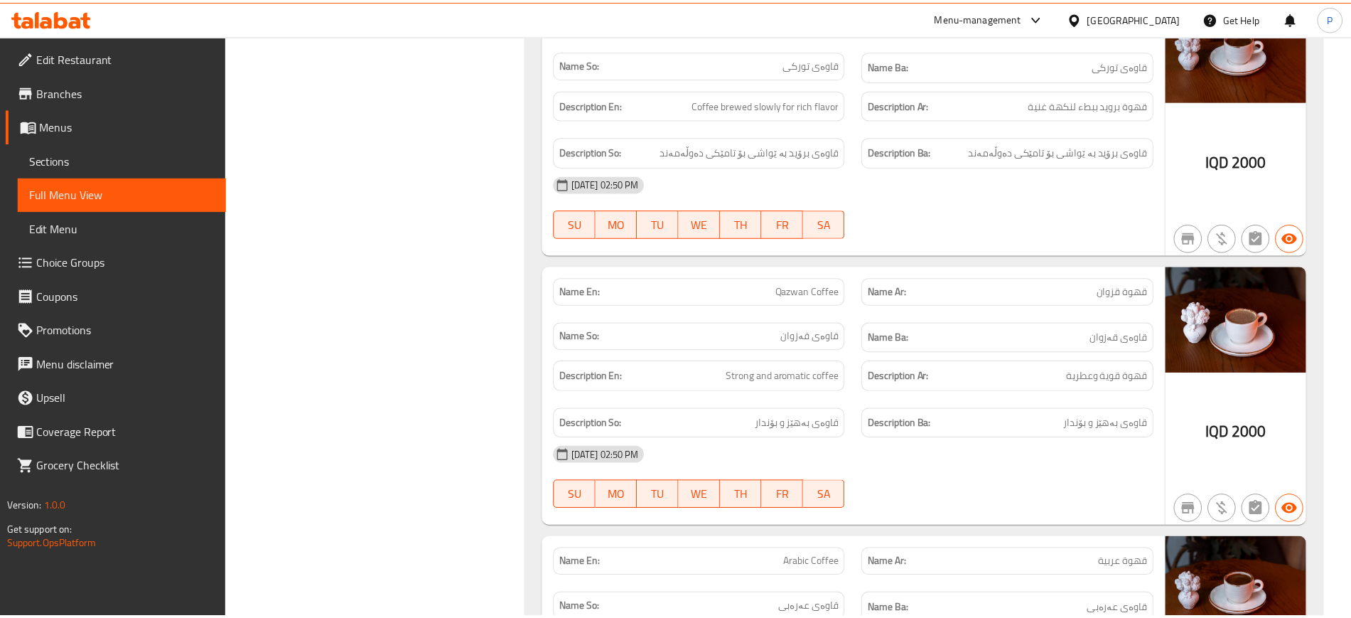
scroll to position [15073, 0]
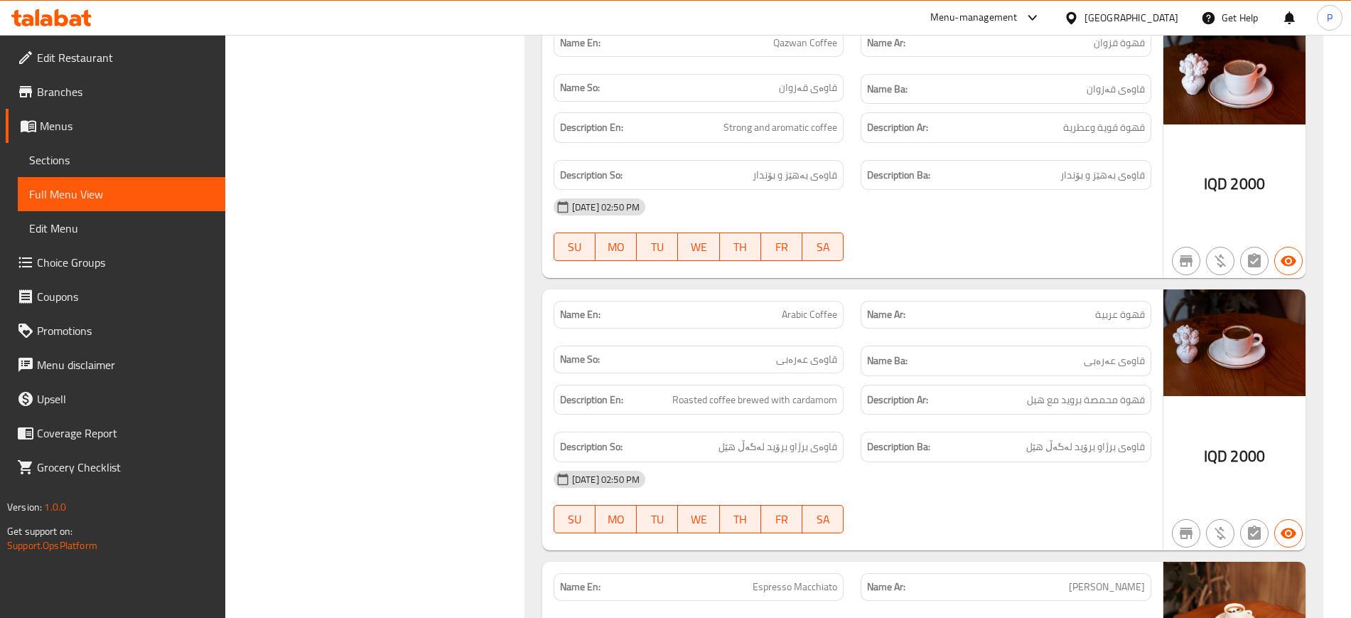
click at [1167, 18] on div "Iraq" at bounding box center [1132, 18] width 94 height 16
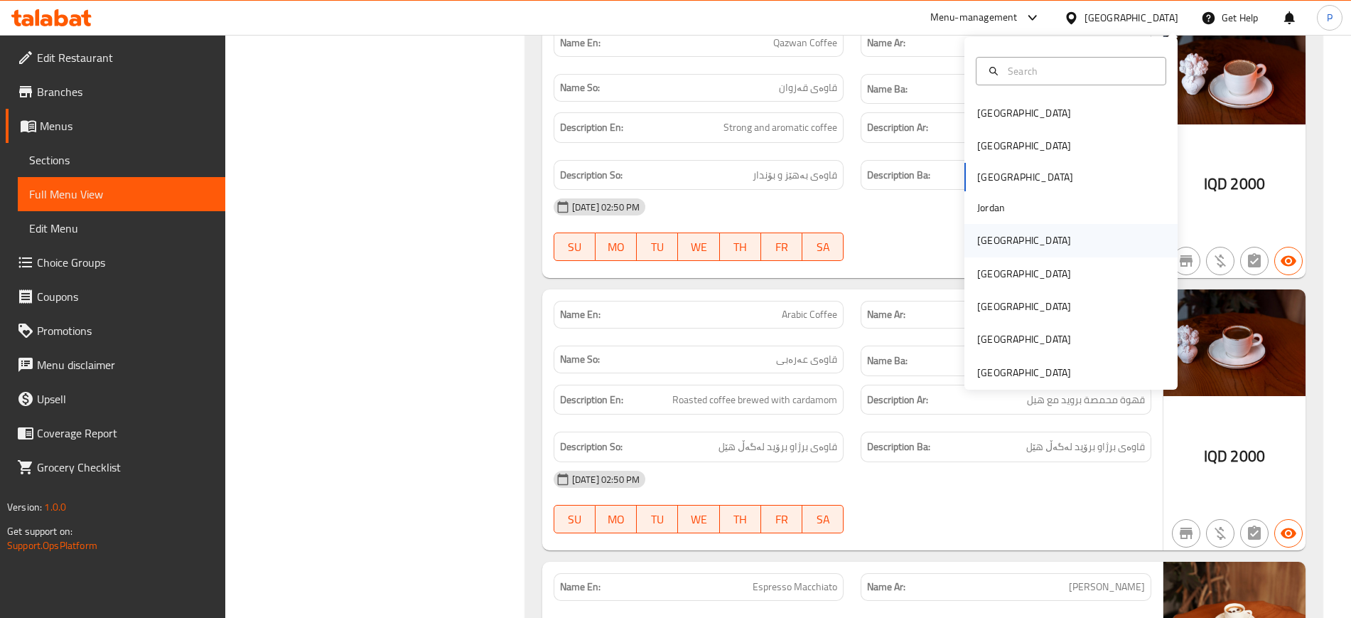
click at [1011, 240] on div "Kuwait" at bounding box center [1071, 240] width 213 height 33
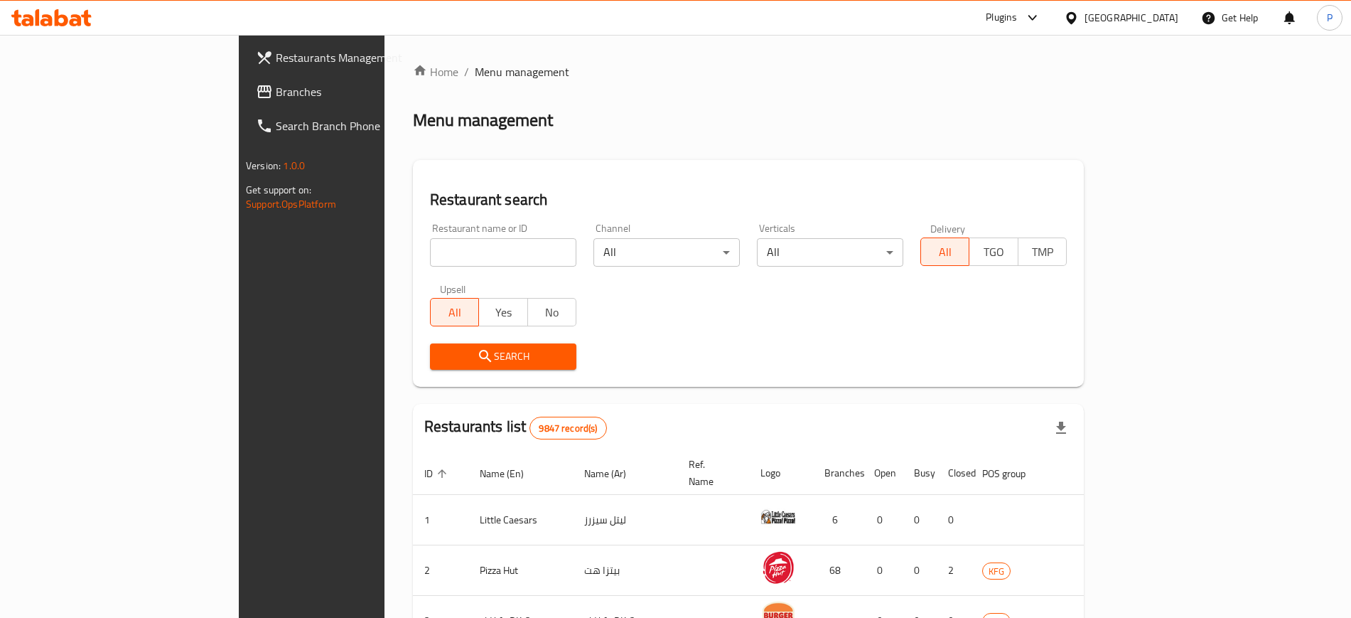
click at [422, 275] on div "Upsell All Yes No" at bounding box center [503, 305] width 163 height 60
click at [430, 266] on input "search" at bounding box center [503, 252] width 146 height 28
paste input "668676"
type input "668676"
click button "Search" at bounding box center [503, 356] width 146 height 26
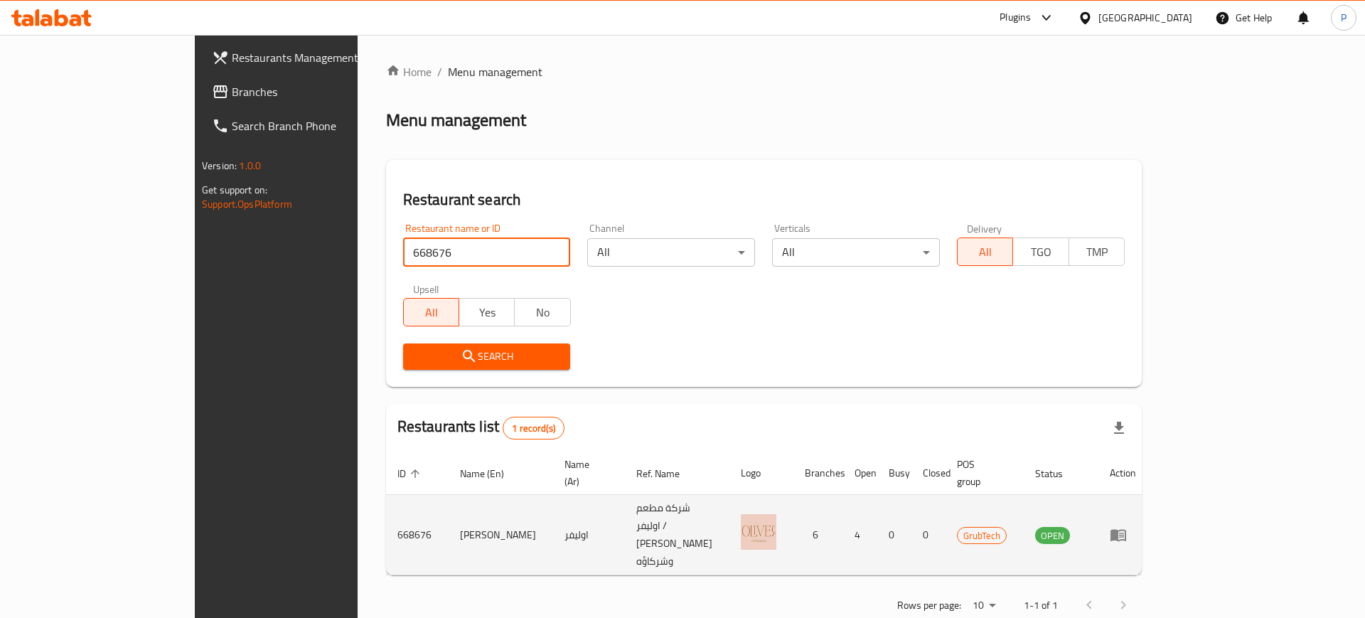
click at [1126, 530] on icon "enhanced table" at bounding box center [1118, 536] width 16 height 12
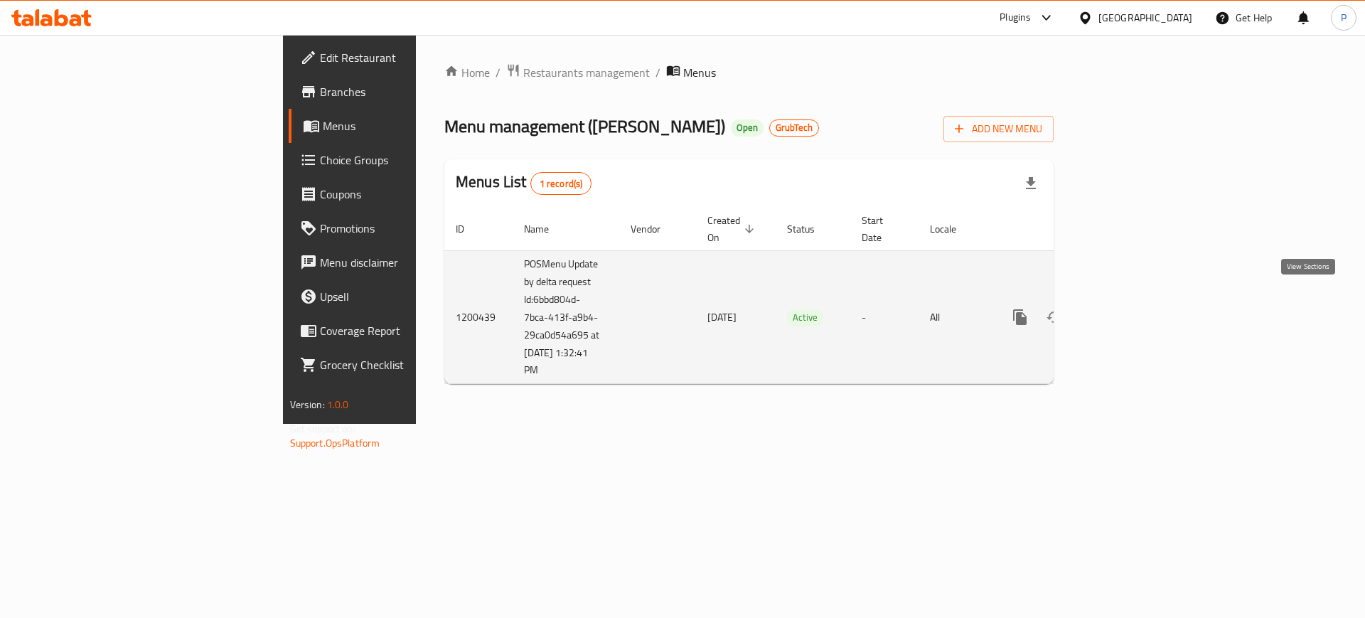
click at [1131, 308] on icon "enhanced table" at bounding box center [1122, 316] width 17 height 17
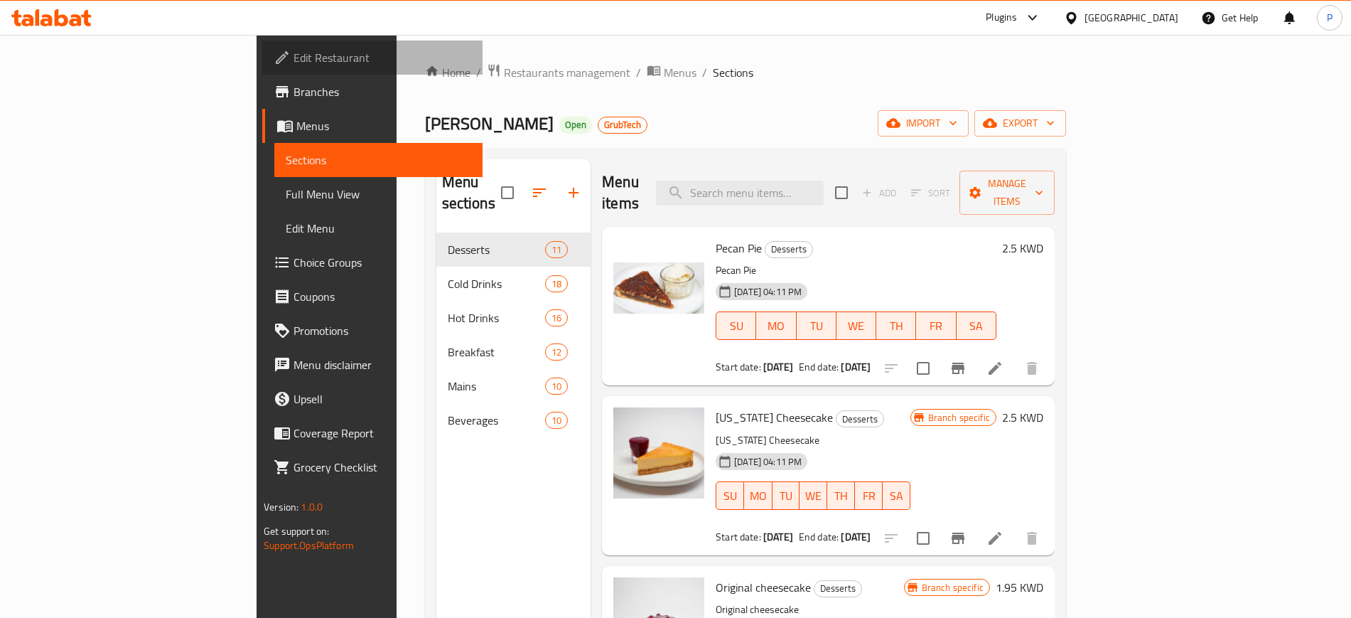
click at [294, 63] on span "Edit Restaurant" at bounding box center [382, 57] width 177 height 17
